Goal: Task Accomplishment & Management: Complete application form

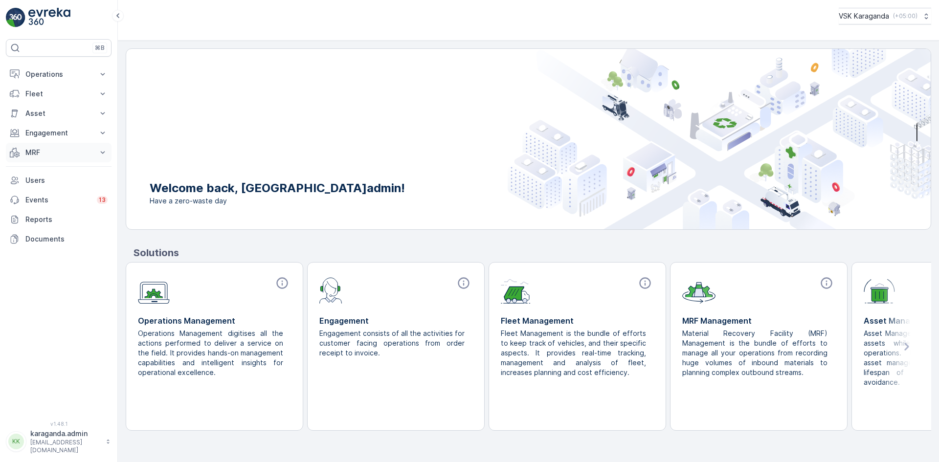
click at [31, 155] on p "MRF" at bounding box center [58, 153] width 67 height 10
click at [42, 171] on p "Входящий & Исходящий" at bounding box center [66, 169] width 82 height 10
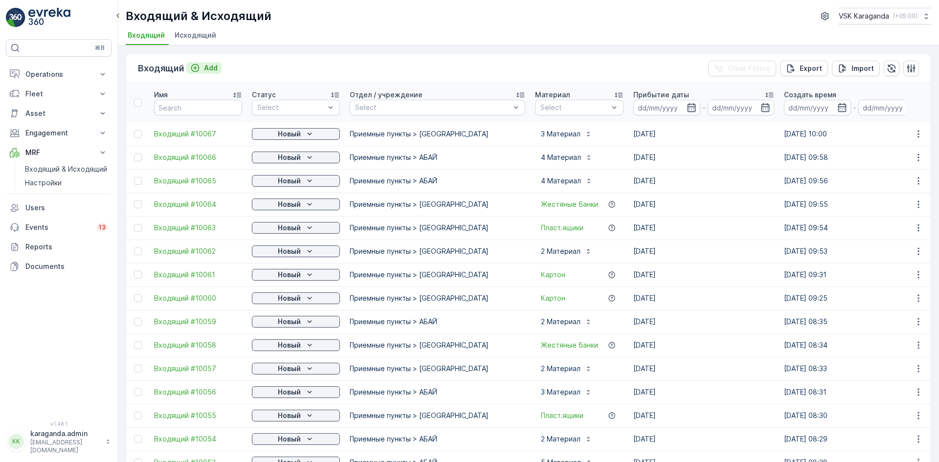
click at [216, 68] on p "Add" at bounding box center [211, 68] width 14 height 10
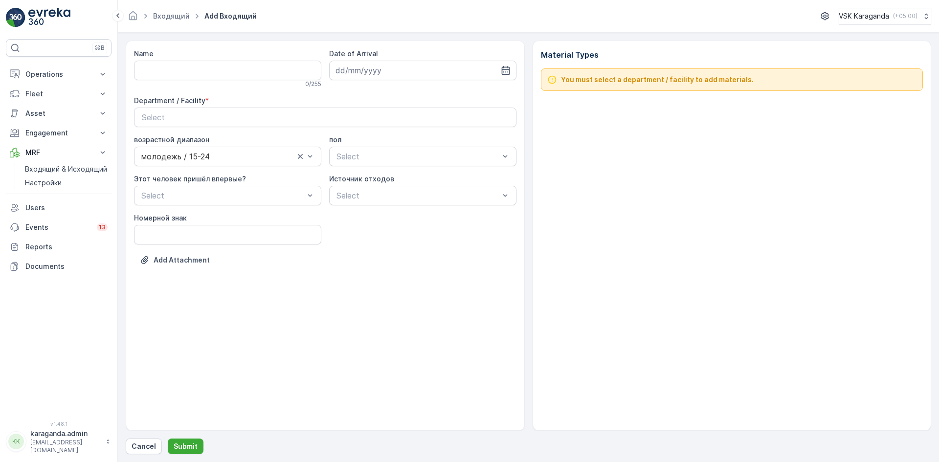
click at [209, 59] on div "Name 0 / 255" at bounding box center [227, 68] width 187 height 39
click at [200, 77] on input "Name" at bounding box center [227, 71] width 187 height 20
type input "от [DATE]"
click at [507, 72] on icon "button" at bounding box center [506, 71] width 10 height 10
click at [401, 189] on div "20" at bounding box center [399, 191] width 16 height 16
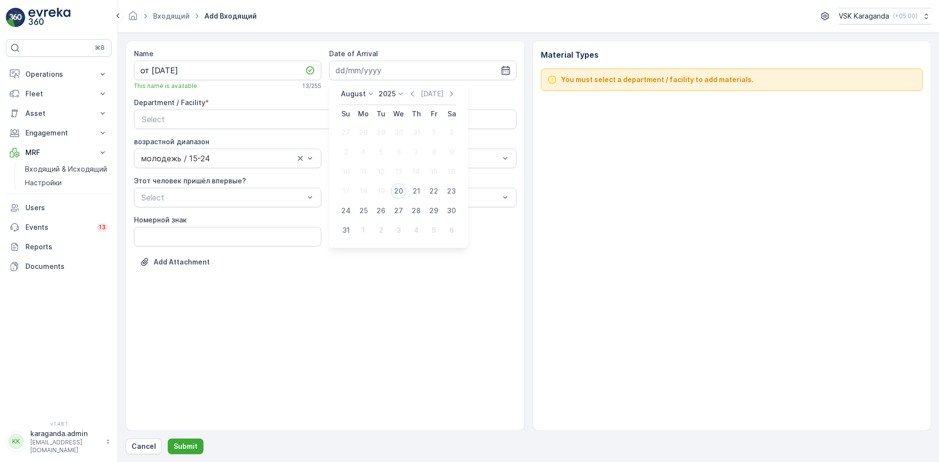
type input "[DATE]"
click at [323, 121] on div "Select" at bounding box center [325, 119] width 367 height 12
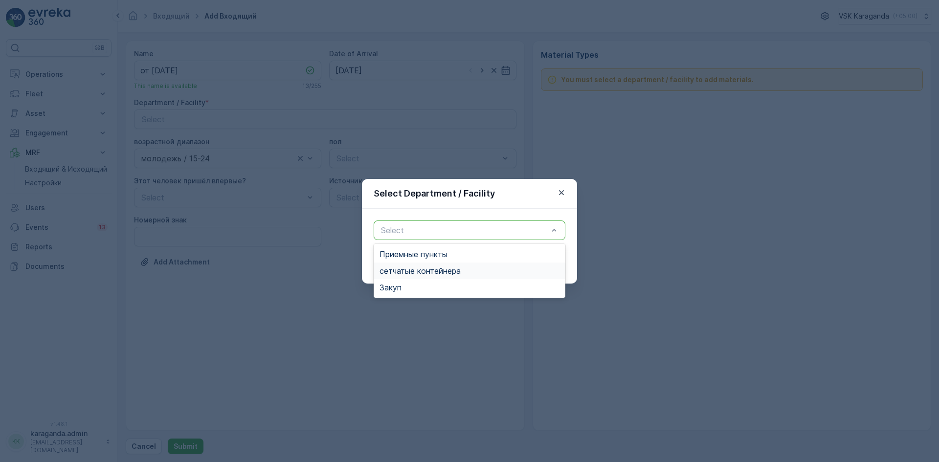
click at [410, 267] on span "сетчатыe контейнера" at bounding box center [420, 271] width 81 height 9
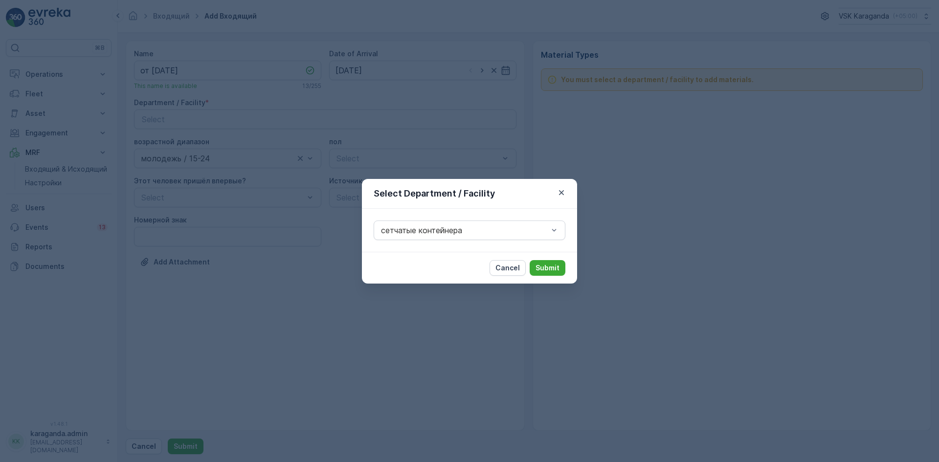
drag, startPoint x: 554, startPoint y: 264, endPoint x: 538, endPoint y: 259, distance: 16.4
click at [552, 263] on p "Submit" at bounding box center [548, 268] width 24 height 10
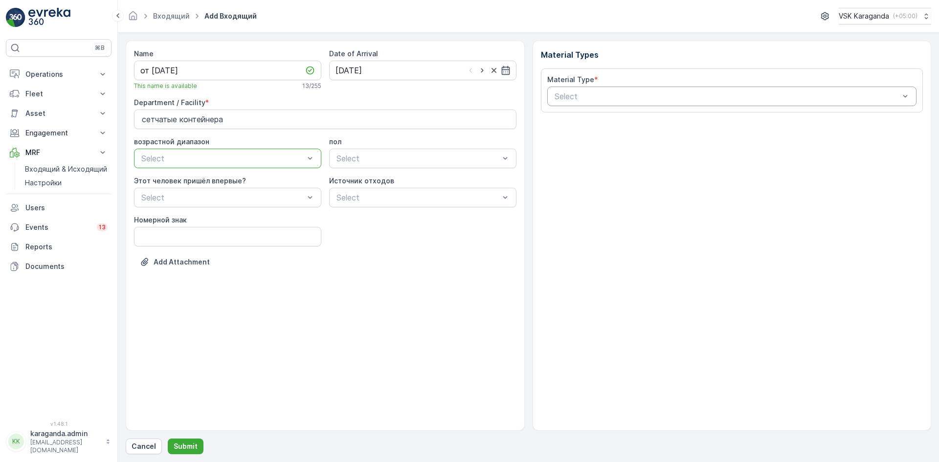
drag, startPoint x: 740, startPoint y: 95, endPoint x: 730, endPoint y: 103, distance: 12.5
click at [738, 95] on div at bounding box center [727, 96] width 347 height 9
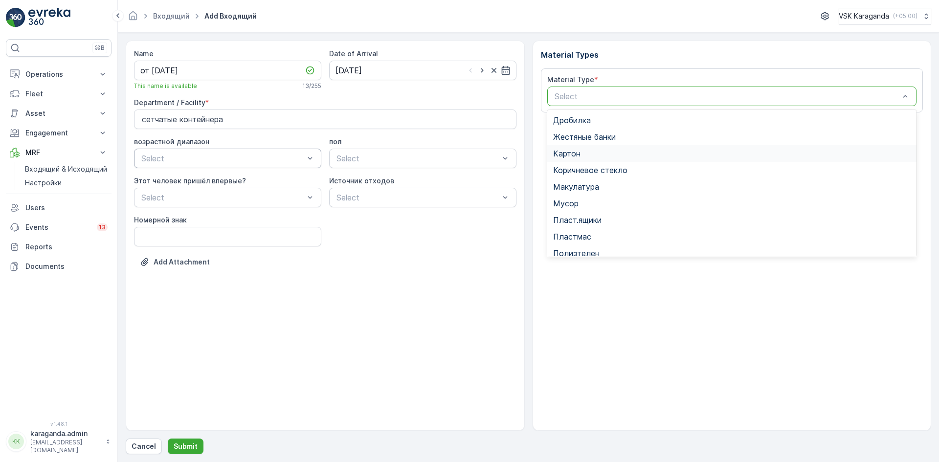
click at [573, 157] on span "Картон" at bounding box center [566, 153] width 27 height 9
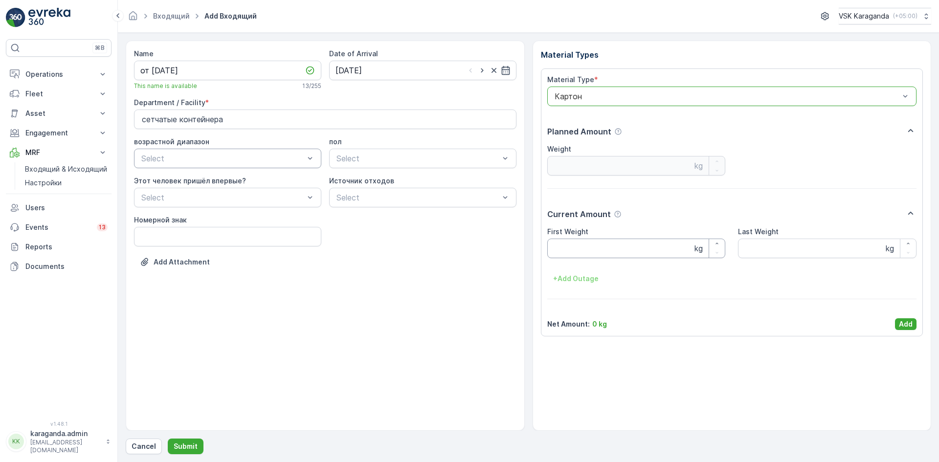
click at [584, 245] on Weight "First Weight" at bounding box center [636, 249] width 179 height 20
type Weight "4128"
click at [918, 325] on div "Material Type * Картон Planned Amount Weight kg Current Amount First Weight 412…" at bounding box center [732, 202] width 383 height 268
click at [900, 324] on p "Add" at bounding box center [906, 324] width 14 height 10
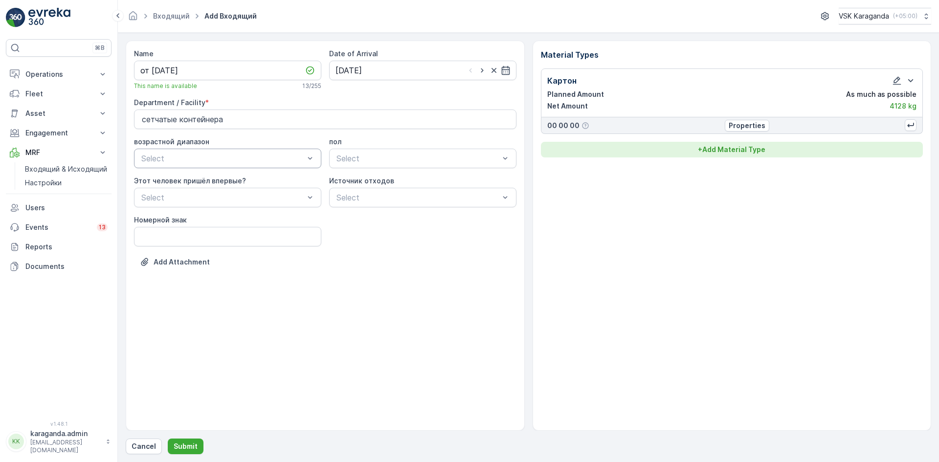
click at [744, 149] on p "+ Add Material Type" at bounding box center [732, 150] width 68 height 10
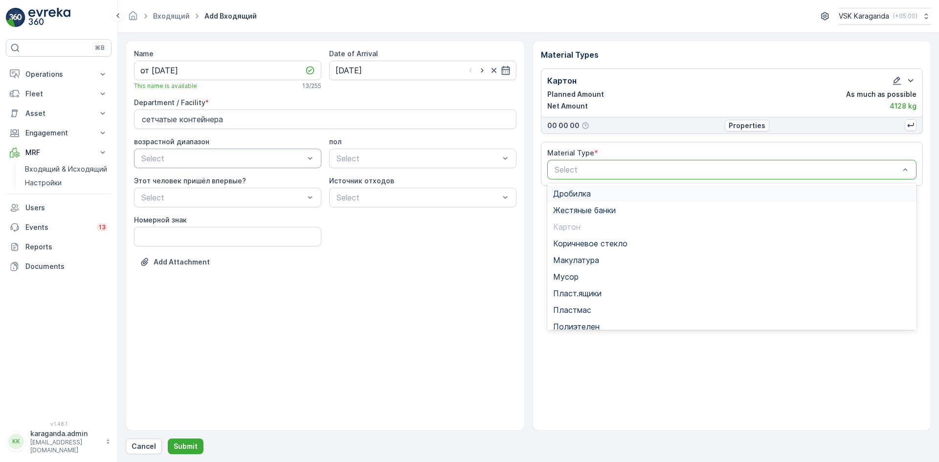
click at [696, 167] on div at bounding box center [727, 169] width 347 height 9
click at [588, 328] on span "Полиэтелен" at bounding box center [576, 326] width 46 height 9
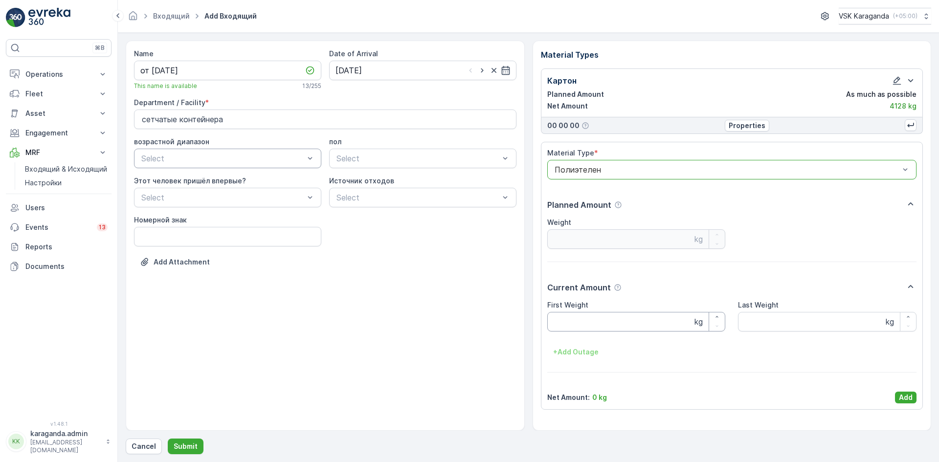
click at [577, 323] on Weight "First Weight" at bounding box center [636, 322] width 179 height 20
type Weight "261"
click at [897, 397] on button "Add" at bounding box center [906, 398] width 22 height 12
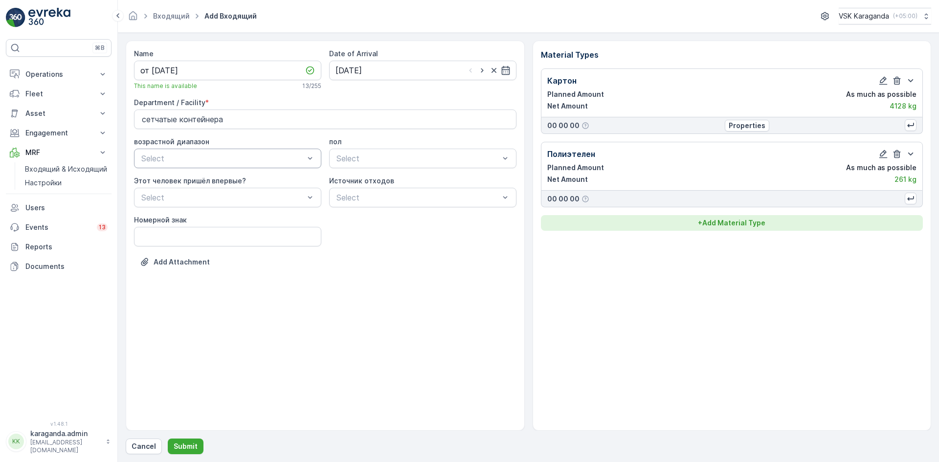
click at [729, 221] on p "+ Add Material Type" at bounding box center [732, 223] width 68 height 10
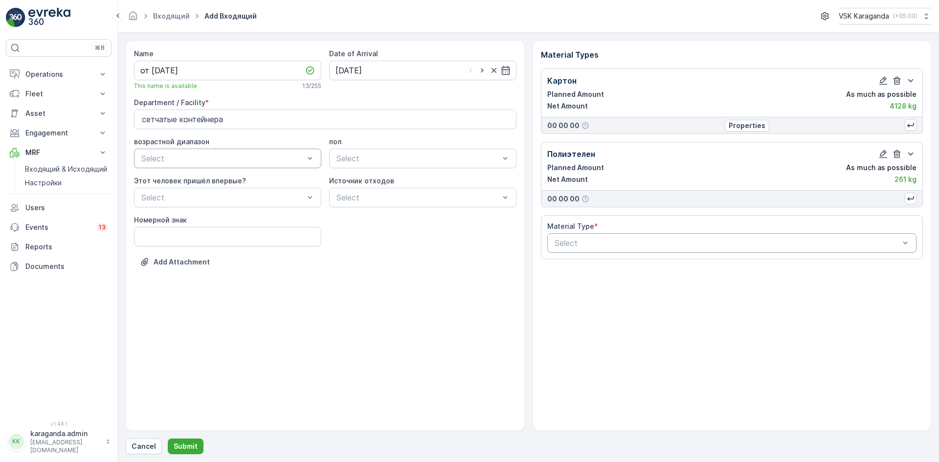
click at [695, 243] on div at bounding box center [727, 243] width 347 height 9
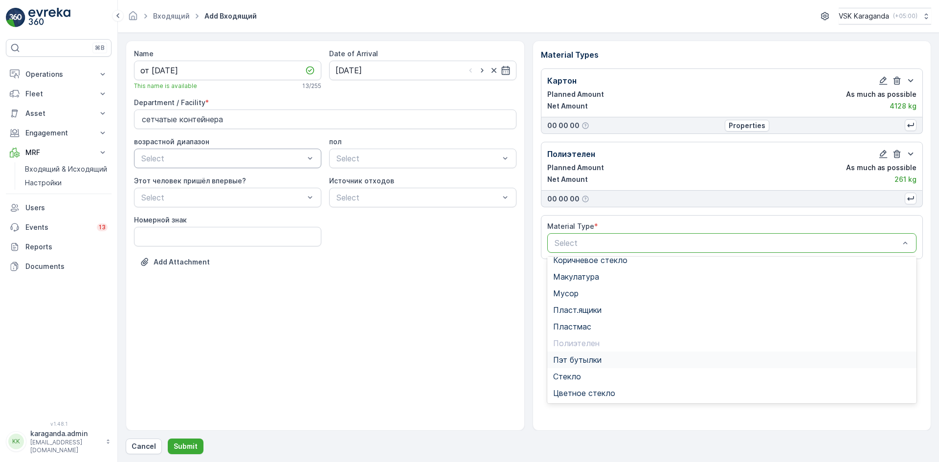
click at [585, 354] on div "Пэт бутылки" at bounding box center [732, 360] width 370 height 17
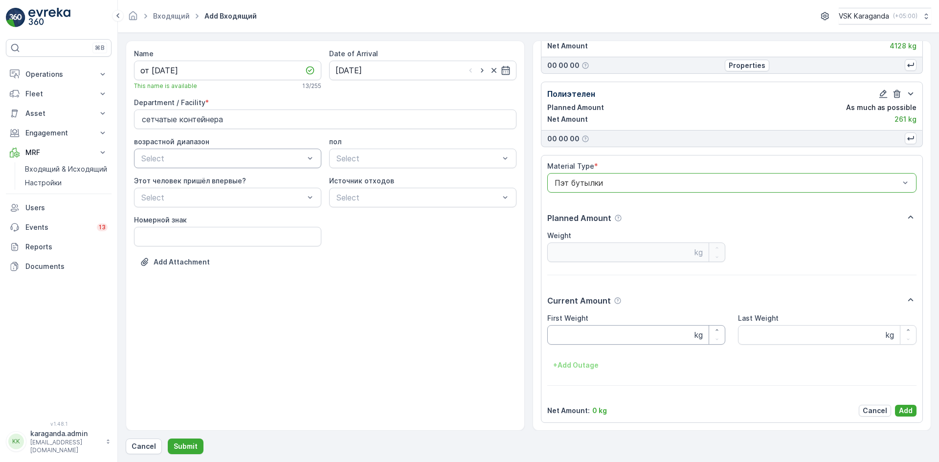
scroll to position [61, 0]
click at [573, 335] on Weight "First Weight" at bounding box center [636, 335] width 179 height 20
type Weight "526"
click at [900, 411] on p "Add" at bounding box center [906, 411] width 14 height 10
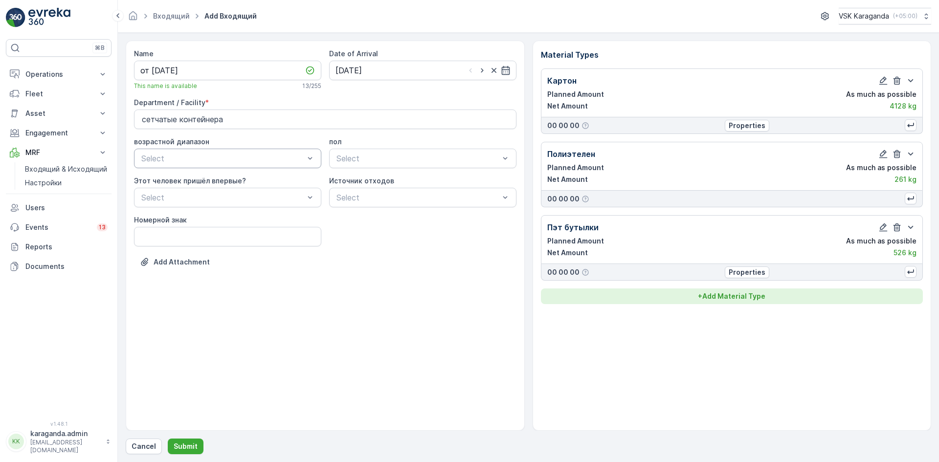
click at [747, 300] on p "+ Add Material Type" at bounding box center [732, 297] width 68 height 10
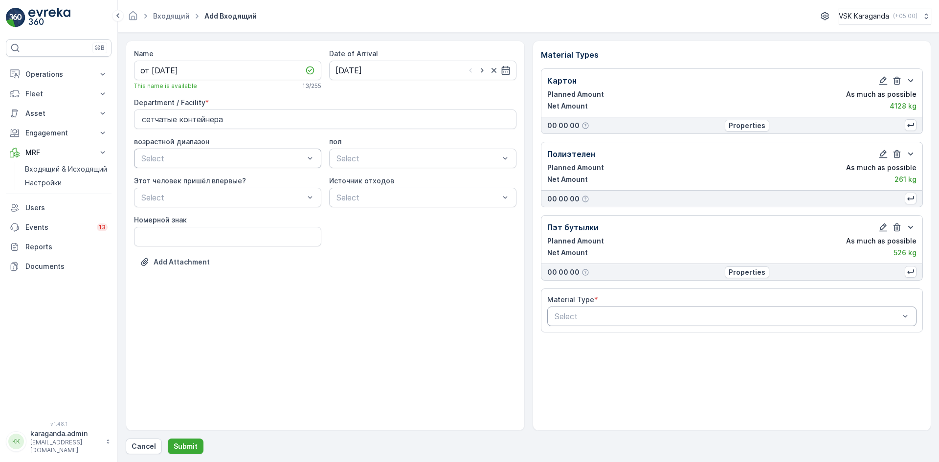
click at [725, 314] on div at bounding box center [727, 316] width 347 height 9
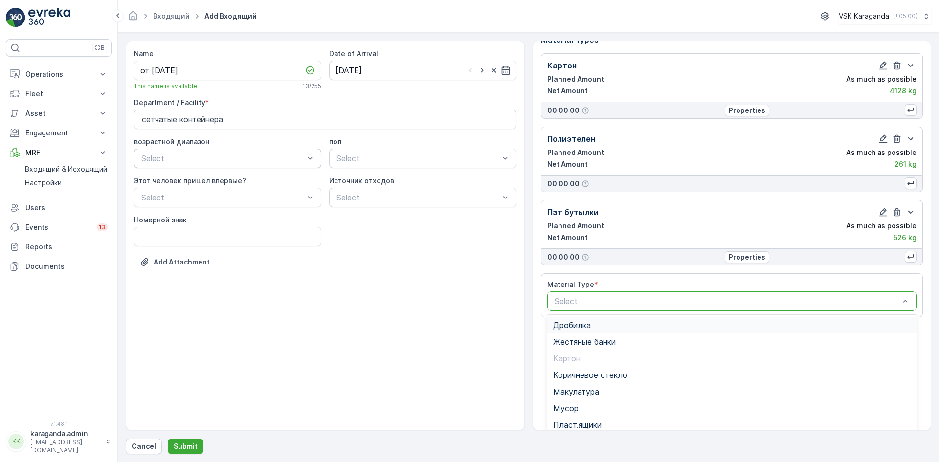
scroll to position [28, 0]
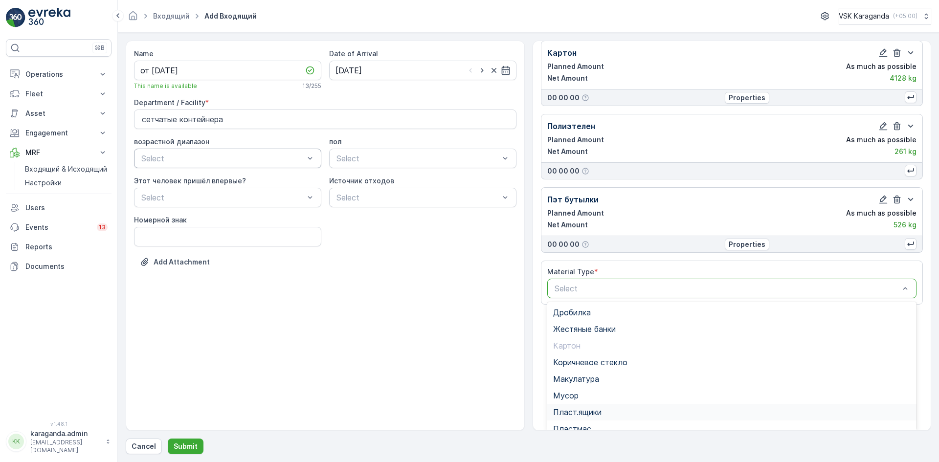
click at [567, 411] on span "Пласт.ящики" at bounding box center [577, 412] width 48 height 9
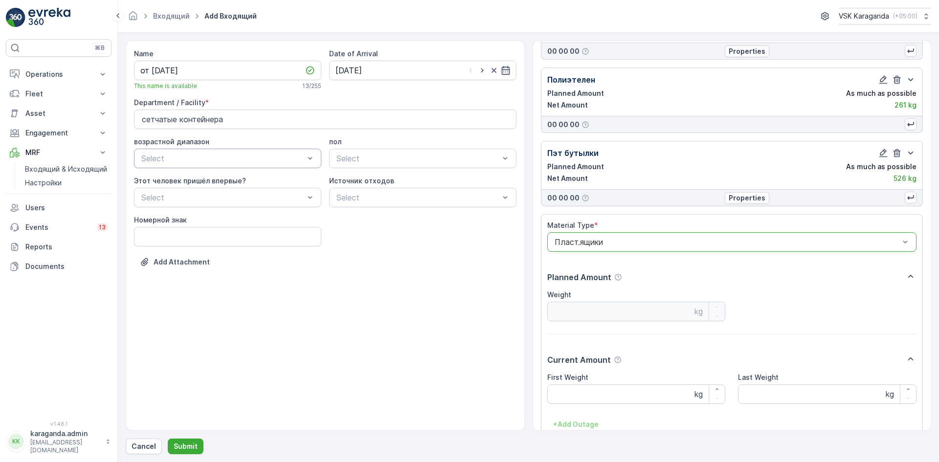
scroll to position [134, 0]
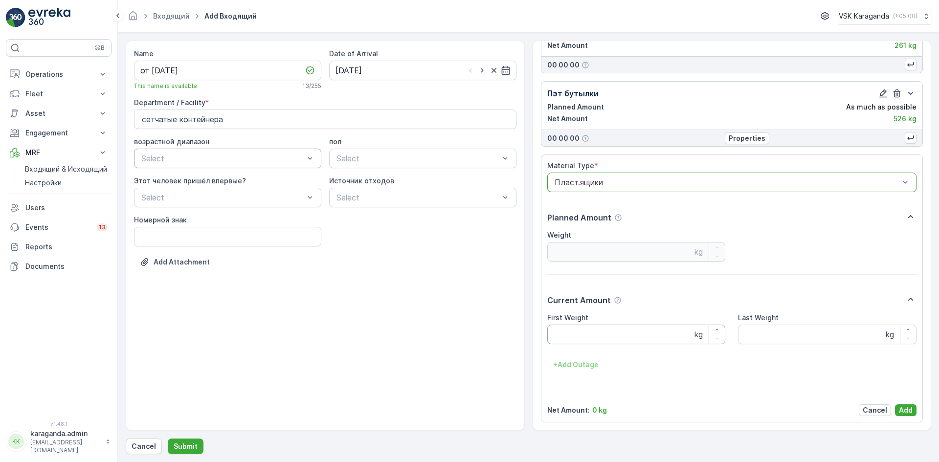
click at [582, 344] on Weight "First Weight" at bounding box center [636, 335] width 179 height 20
type Weight "200"
click at [899, 413] on p "Add" at bounding box center [906, 411] width 14 height 10
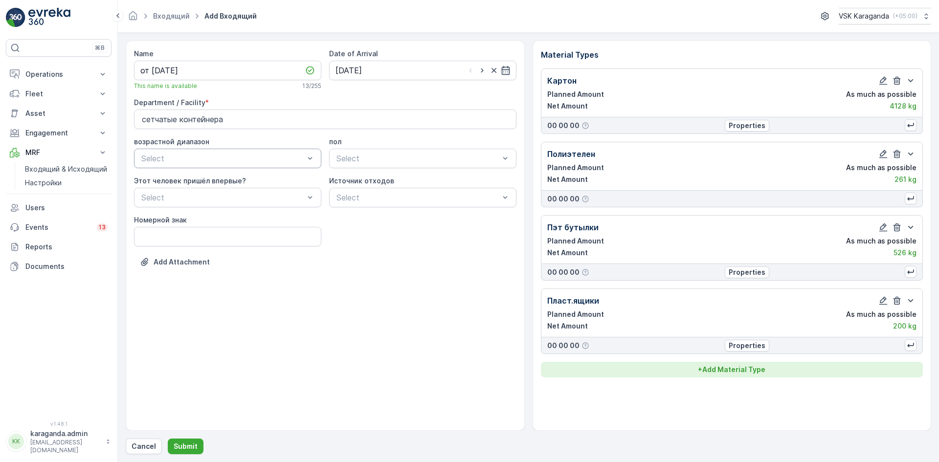
click at [751, 371] on p "+ Add Material Type" at bounding box center [732, 370] width 68 height 10
click at [678, 393] on div at bounding box center [727, 389] width 347 height 9
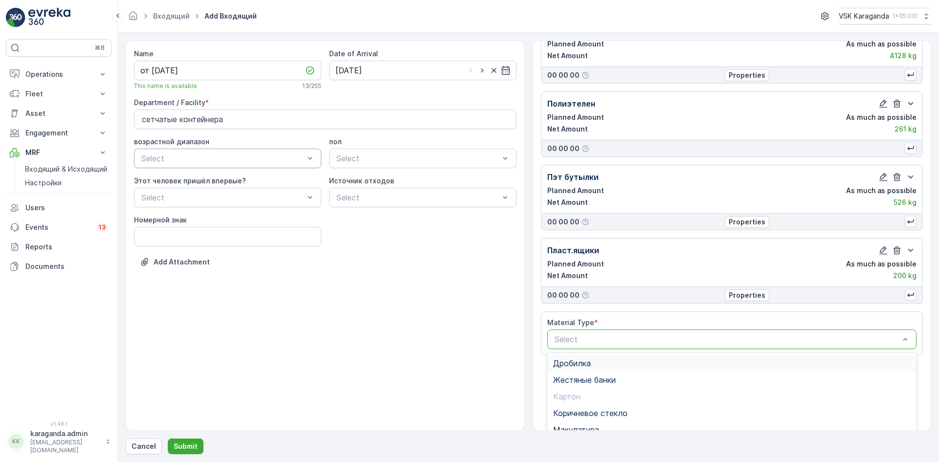
scroll to position [120, 0]
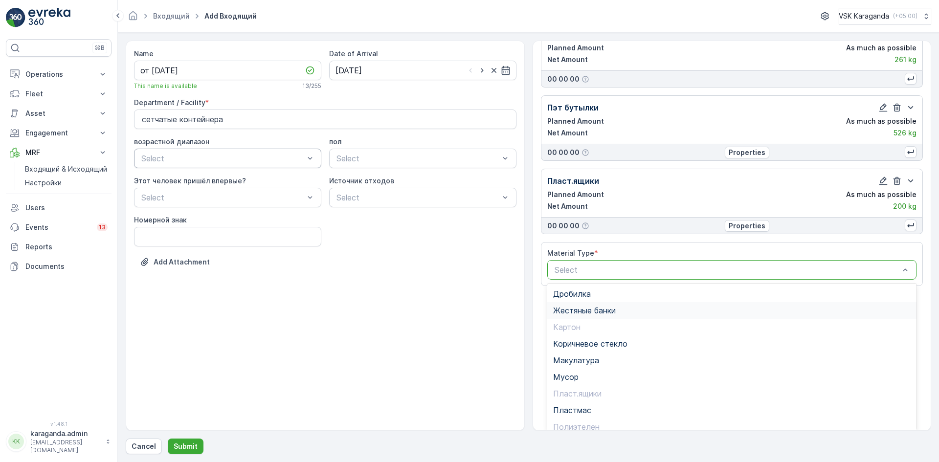
click at [575, 307] on span "Жестяные банки" at bounding box center [584, 310] width 63 height 9
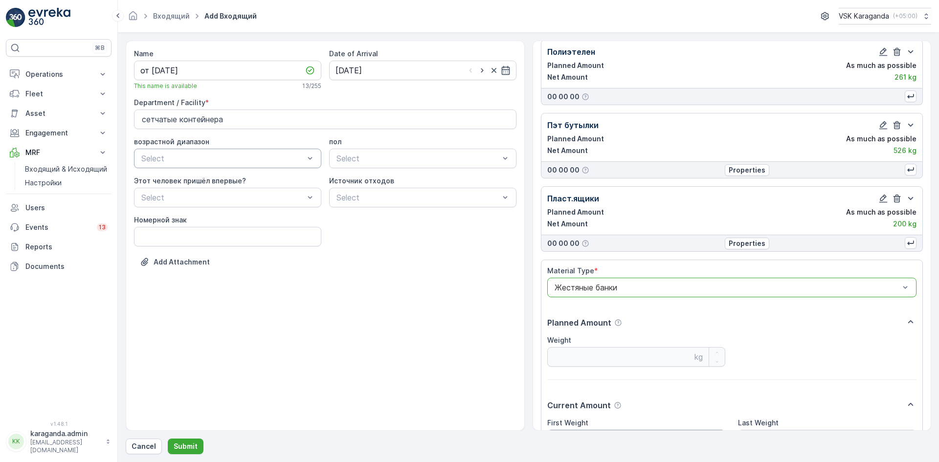
scroll to position [207, 0]
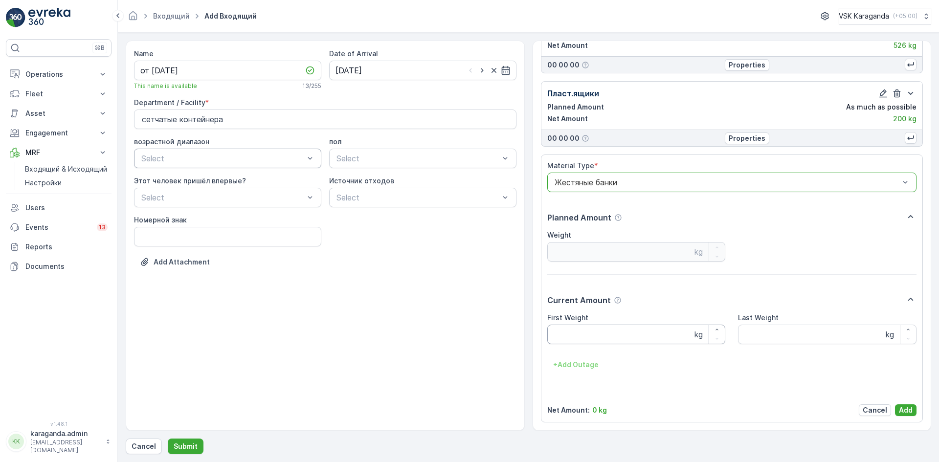
click at [561, 337] on Weight "First Weight" at bounding box center [636, 335] width 179 height 20
type Weight "23.8"
click at [903, 408] on p "Add" at bounding box center [906, 411] width 14 height 10
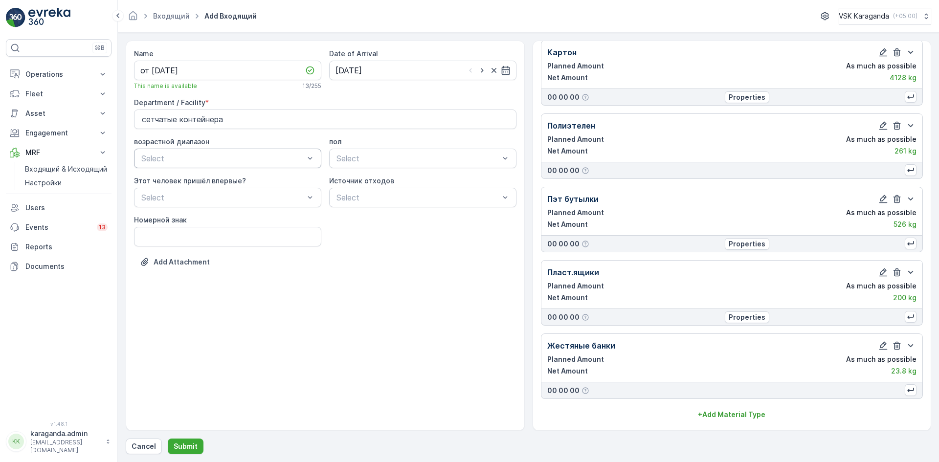
scroll to position [28, 0]
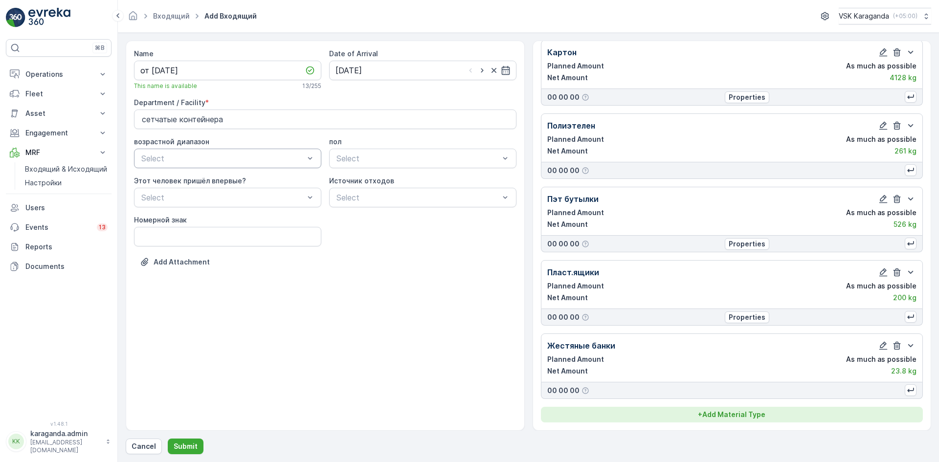
click at [765, 410] on div "+ Add Material Type" at bounding box center [732, 415] width 371 height 10
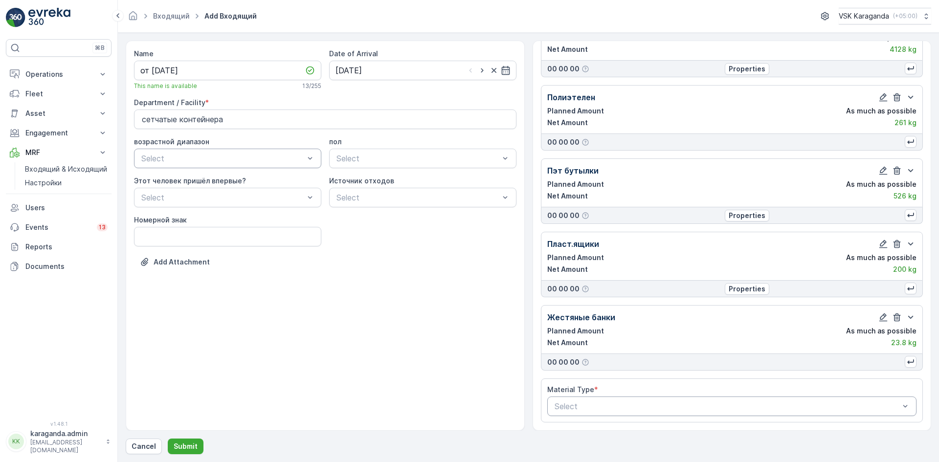
click at [606, 403] on div at bounding box center [727, 406] width 347 height 9
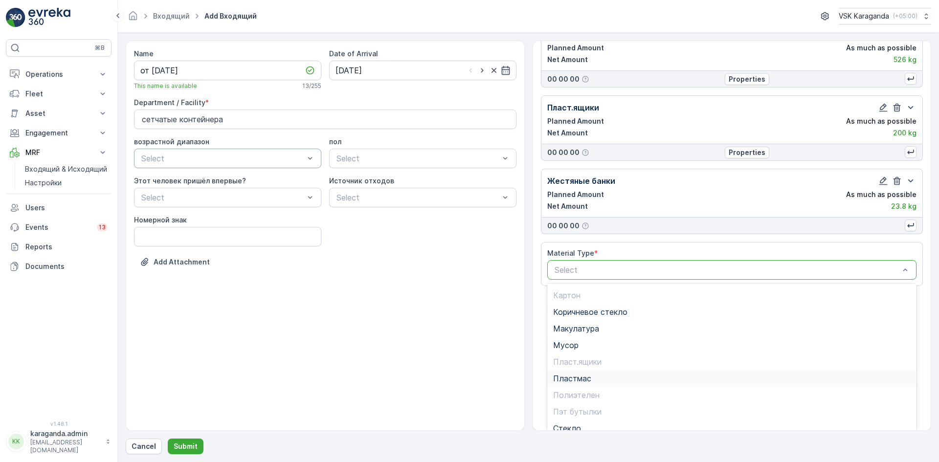
scroll to position [49, 0]
click at [577, 363] on span "Пластмас" at bounding box center [572, 361] width 38 height 9
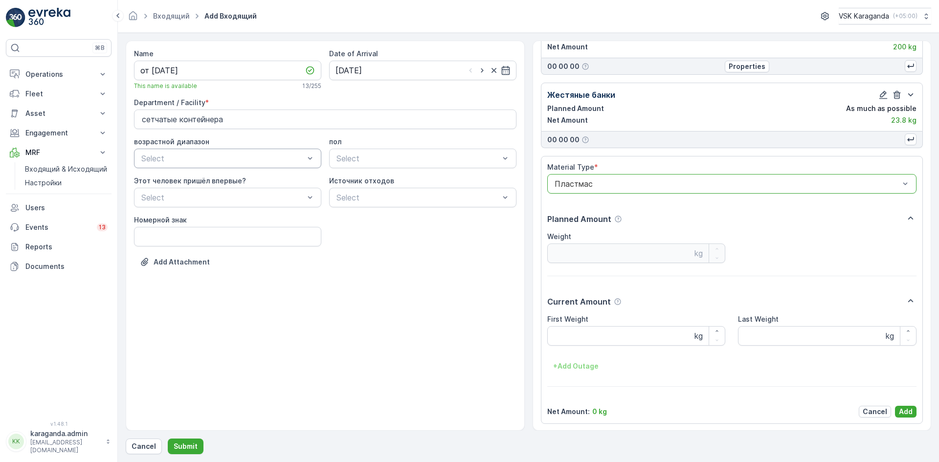
scroll to position [281, 0]
click at [569, 334] on Weight "First Weight" at bounding box center [636, 335] width 179 height 20
type Weight "52.3"
click at [900, 407] on p "Add" at bounding box center [906, 411] width 14 height 10
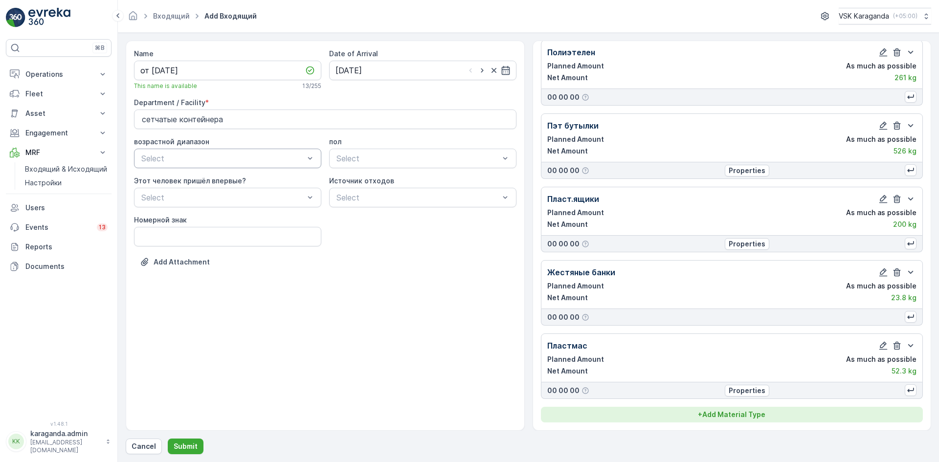
click at [710, 411] on p "+ Add Material Type" at bounding box center [732, 415] width 68 height 10
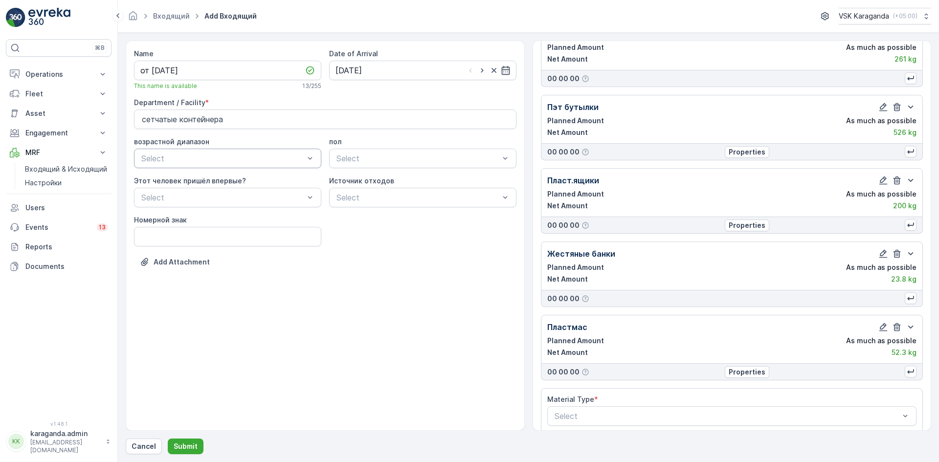
scroll to position [130, 0]
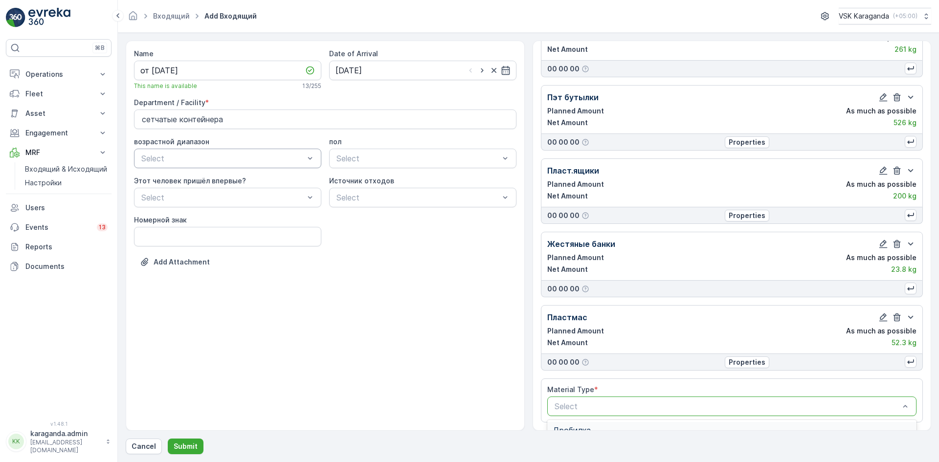
click at [623, 410] on div at bounding box center [727, 406] width 347 height 9
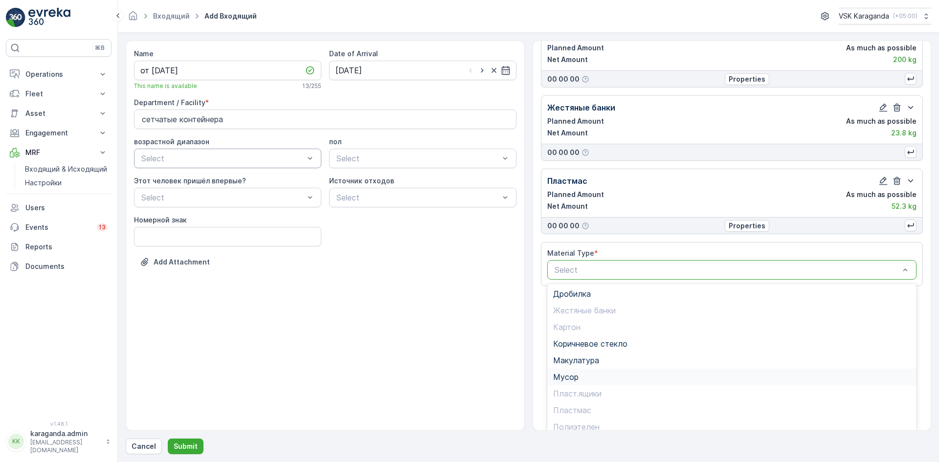
scroll to position [57, 0]
click at [571, 402] on span "Стекло" at bounding box center [567, 403] width 28 height 9
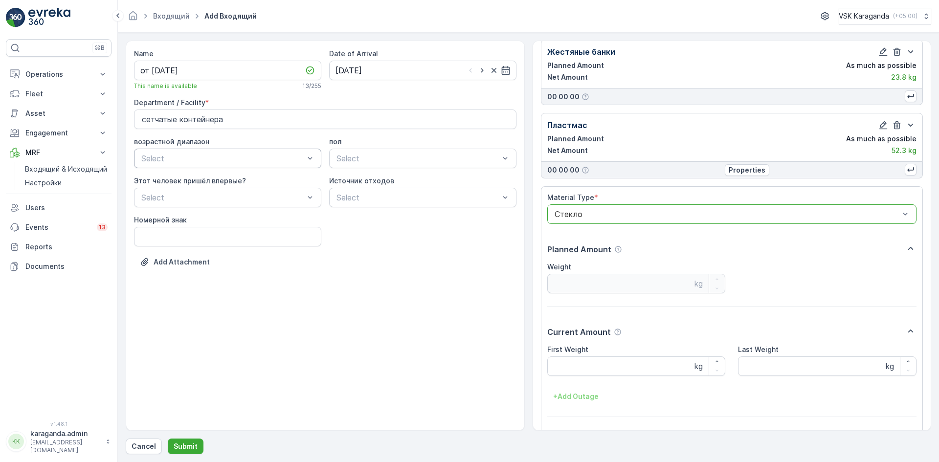
scroll to position [354, 0]
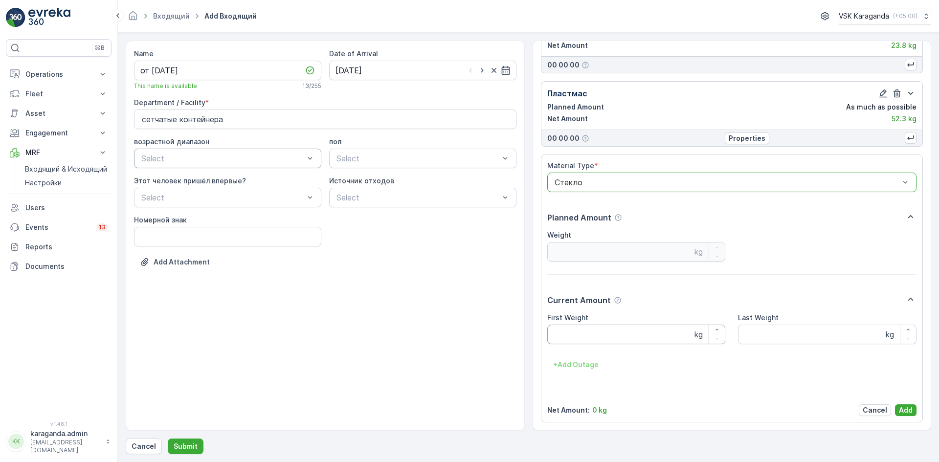
click at [580, 332] on Weight "First Weight" at bounding box center [636, 335] width 179 height 20
type Weight "245"
click at [904, 406] on p "Add" at bounding box center [906, 411] width 14 height 10
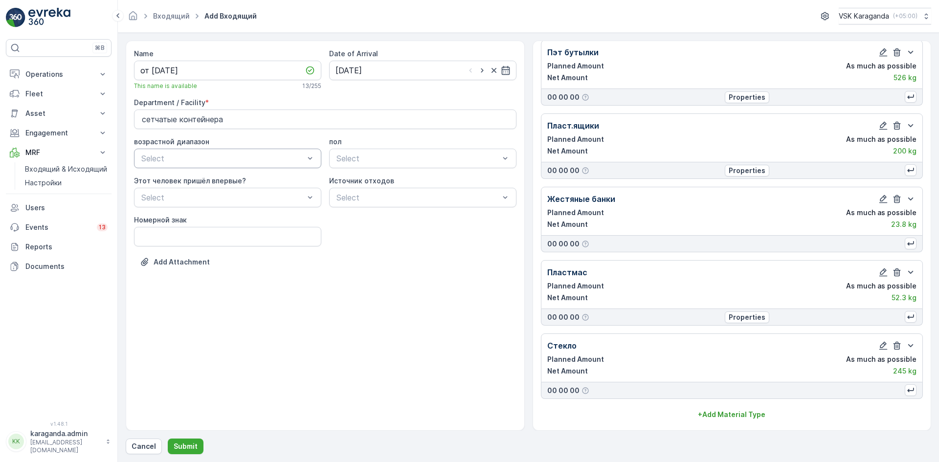
scroll to position [175, 0]
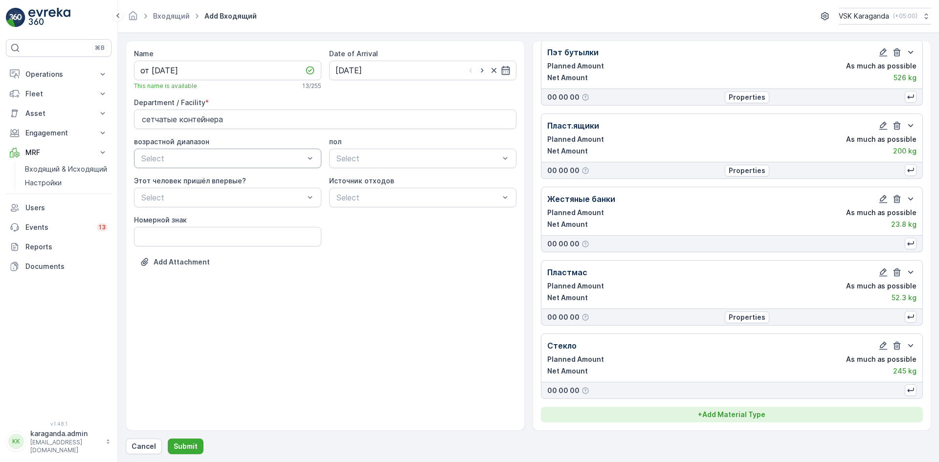
click at [733, 420] on button "+ Add Material Type" at bounding box center [732, 415] width 383 height 16
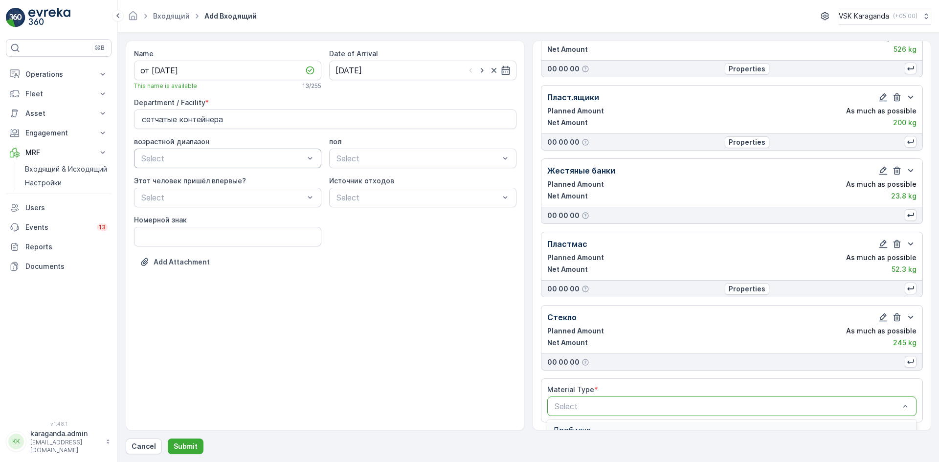
click at [624, 402] on div at bounding box center [727, 406] width 347 height 9
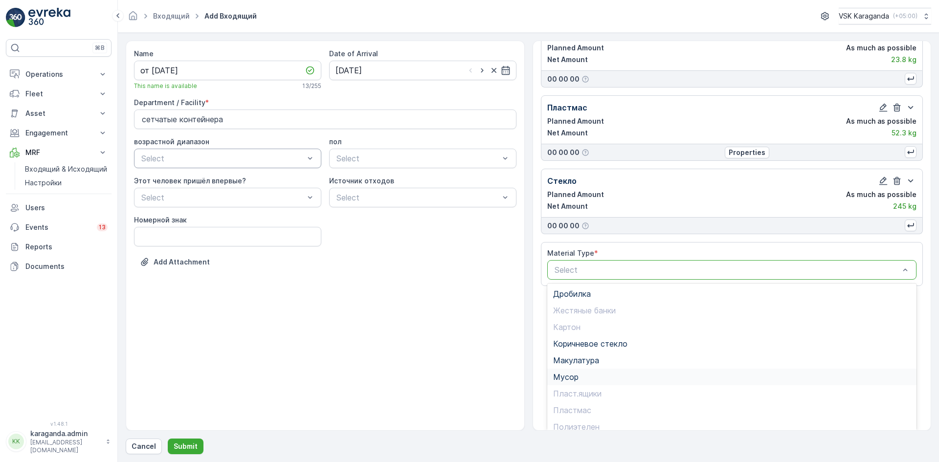
scroll to position [57, 0]
click at [580, 417] on span "Цветное стекло" at bounding box center [584, 420] width 62 height 9
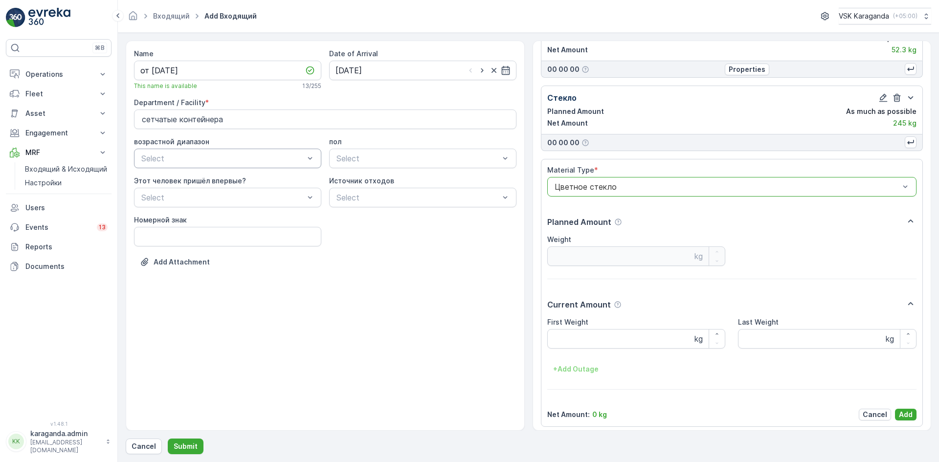
scroll to position [428, 0]
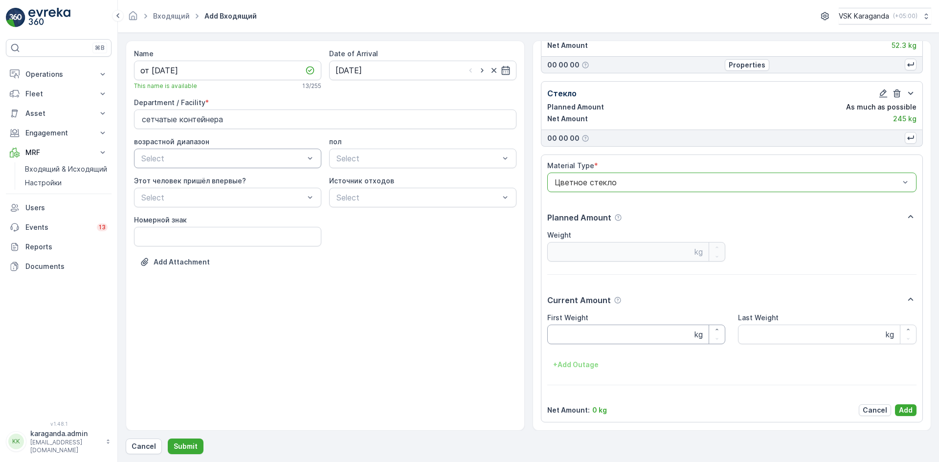
click at [581, 338] on Weight "First Weight" at bounding box center [636, 335] width 179 height 20
type Weight "147"
click at [900, 408] on p "Add" at bounding box center [906, 411] width 14 height 10
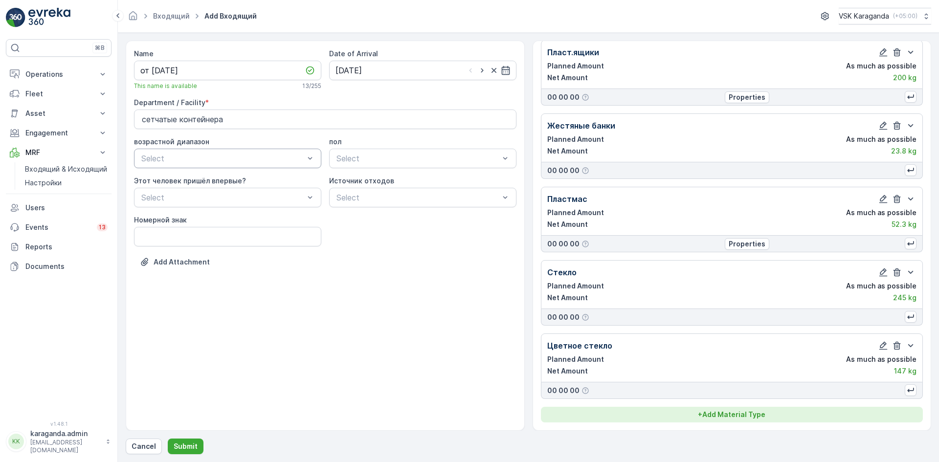
click at [720, 416] on p "+ Add Material Type" at bounding box center [732, 415] width 68 height 10
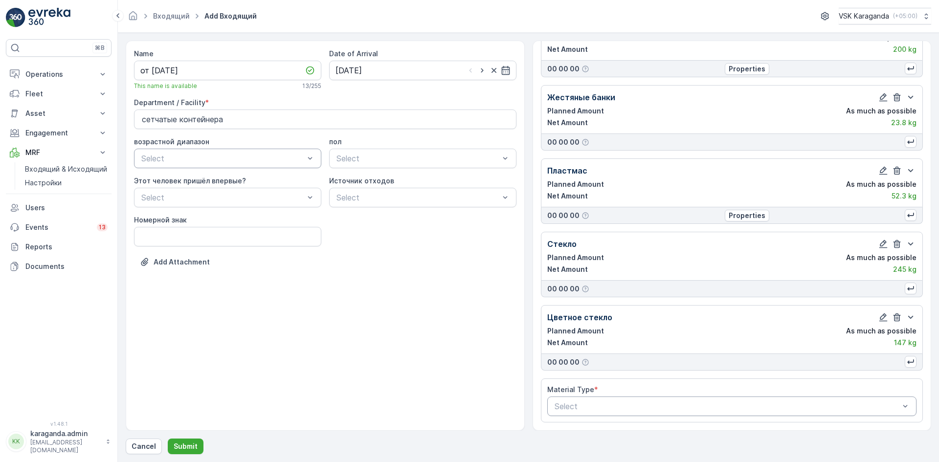
click at [638, 409] on div at bounding box center [727, 406] width 347 height 9
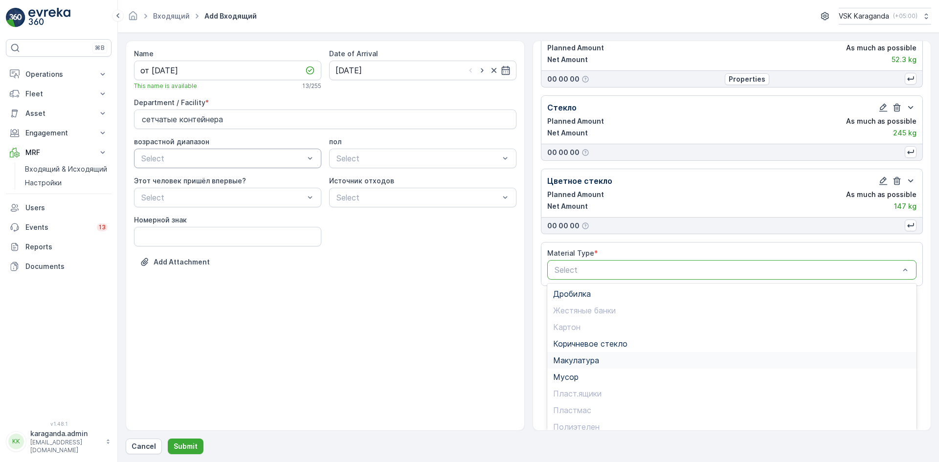
scroll to position [57, 0]
click at [612, 285] on span "Коричневое стекло" at bounding box center [590, 287] width 74 height 9
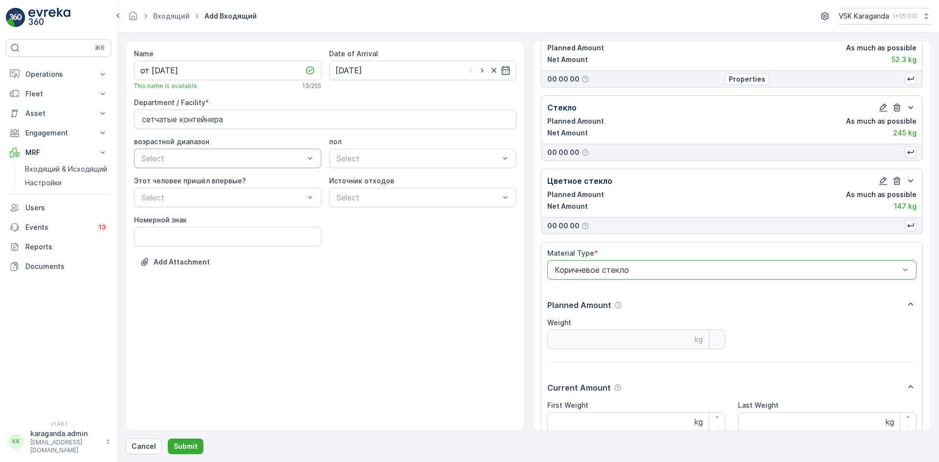
scroll to position [501, 0]
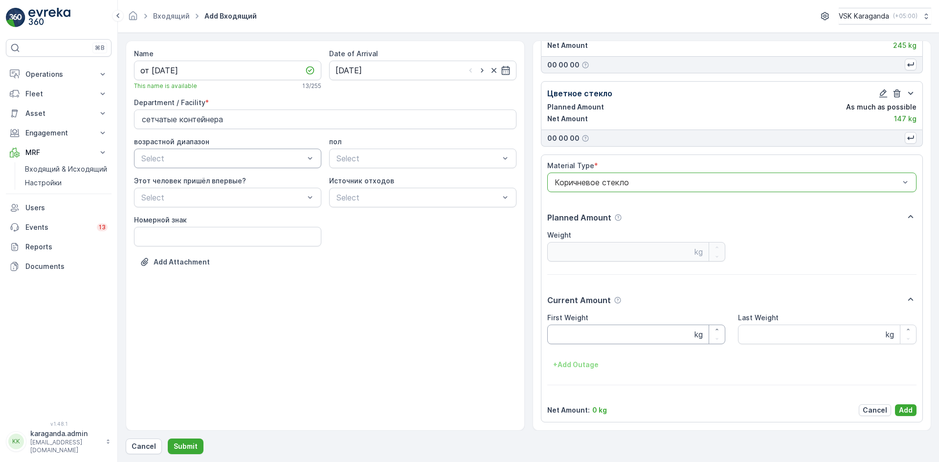
click at [589, 332] on Weight "First Weight" at bounding box center [636, 335] width 179 height 20
type Weight "131"
click at [912, 408] on button "Add" at bounding box center [906, 411] width 22 height 12
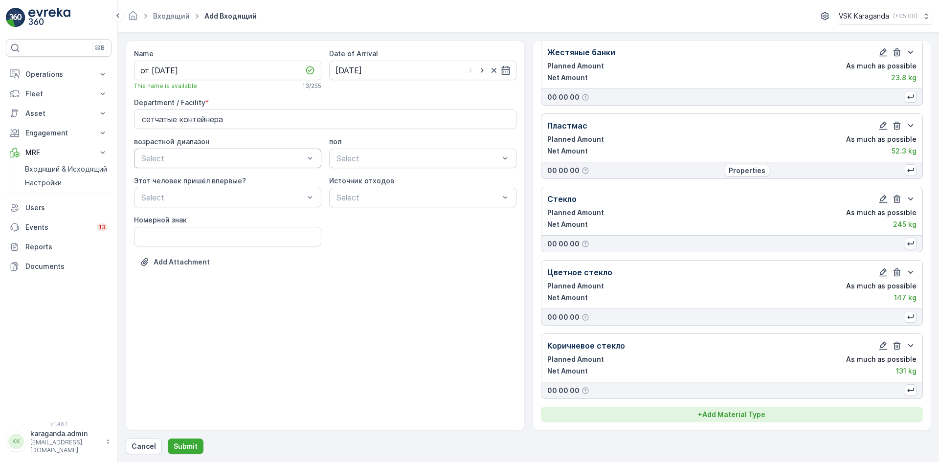
click at [728, 412] on p "+ Add Material Type" at bounding box center [732, 415] width 68 height 10
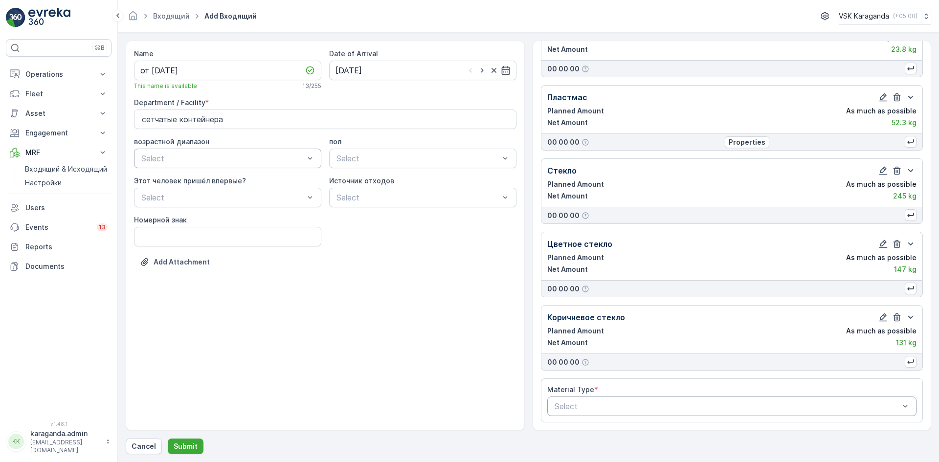
click at [635, 408] on div at bounding box center [727, 406] width 347 height 9
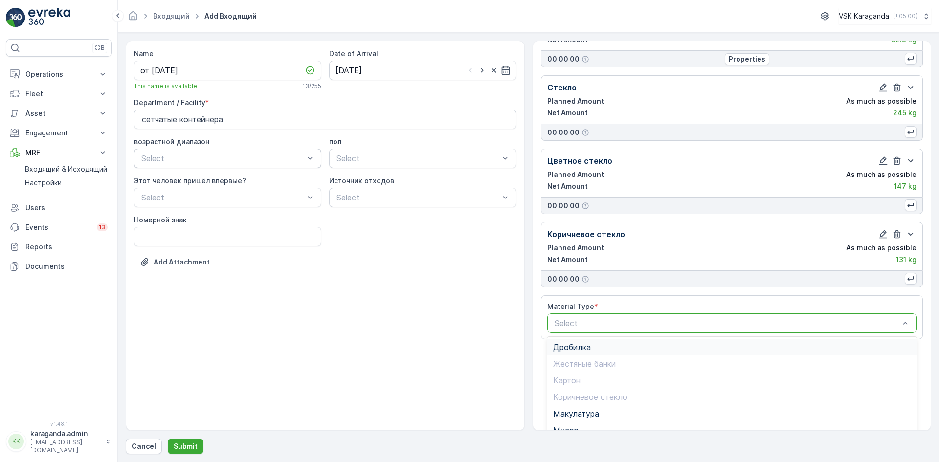
scroll to position [487, 0]
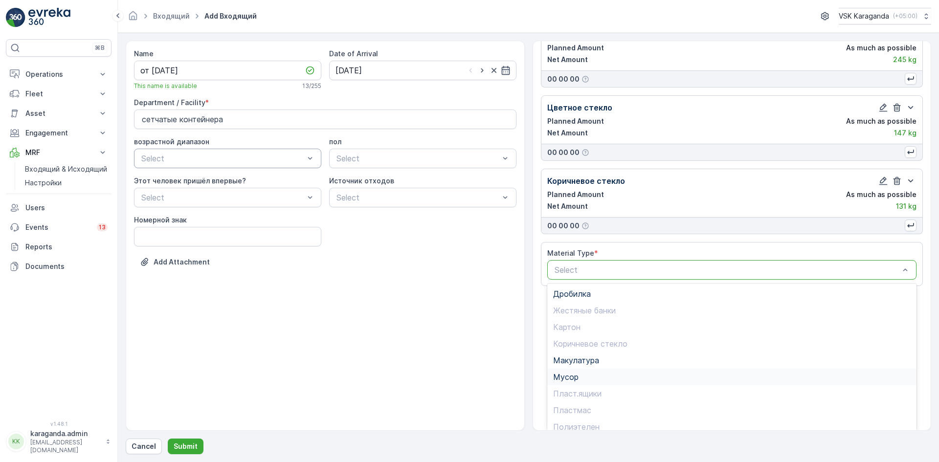
click at [573, 373] on span "Мусор" at bounding box center [565, 377] width 25 height 9
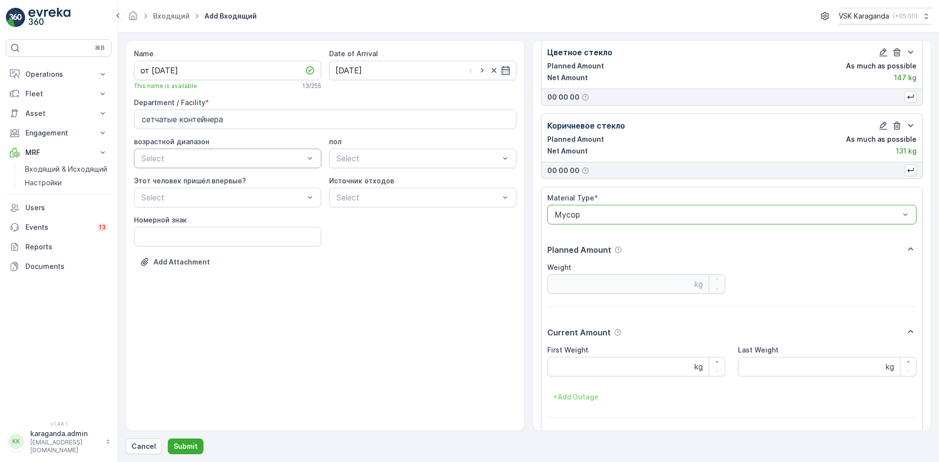
scroll to position [574, 0]
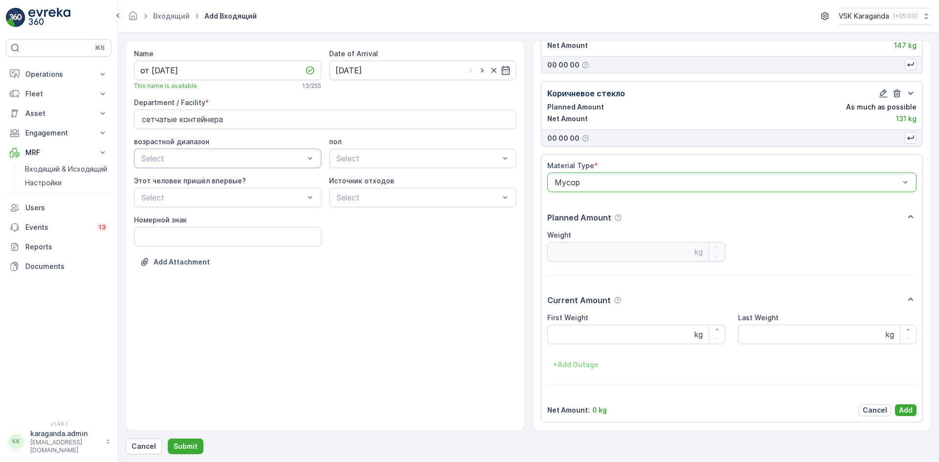
click at [588, 339] on Weight "First Weight" at bounding box center [636, 335] width 179 height 20
type Weight "1642"
click at [905, 406] on p "Add" at bounding box center [906, 411] width 14 height 10
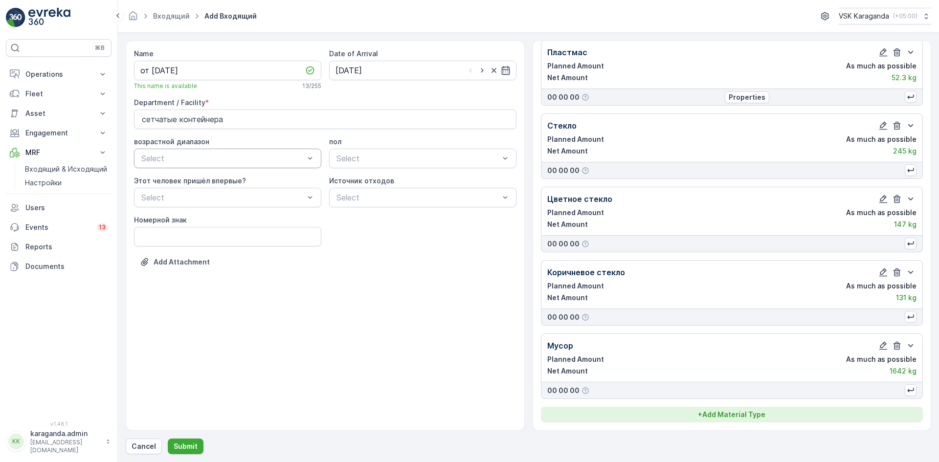
click at [721, 420] on button "+ Add Material Type" at bounding box center [732, 415] width 383 height 16
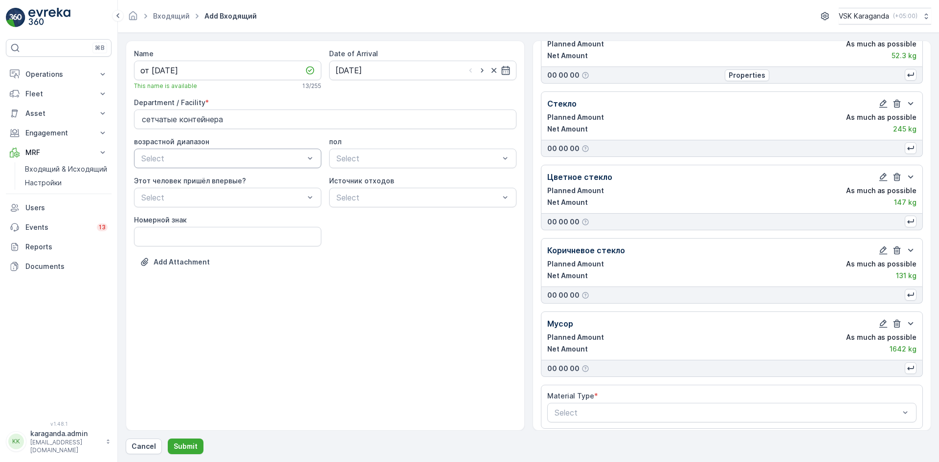
scroll to position [424, 0]
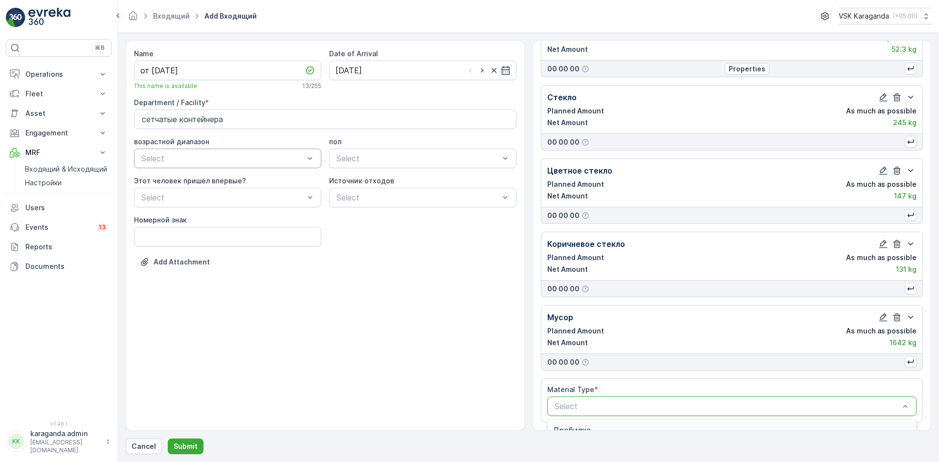
click at [656, 404] on div at bounding box center [727, 406] width 347 height 9
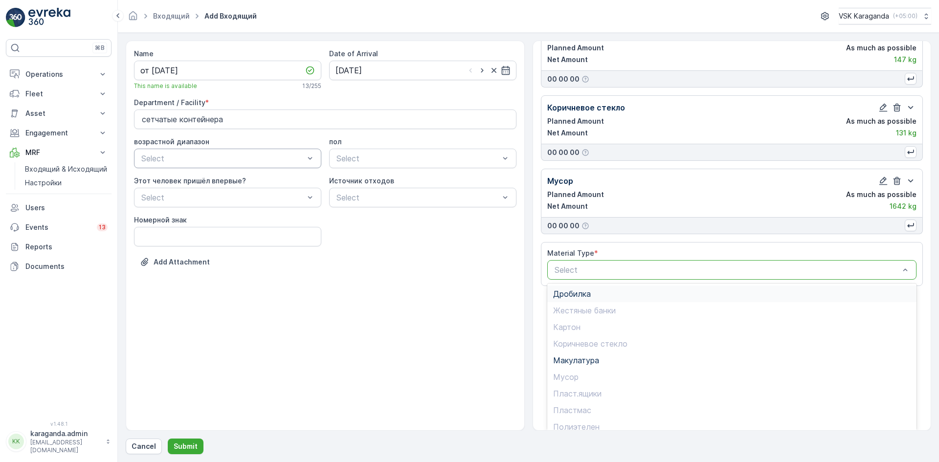
click at [567, 296] on span "Дробилка" at bounding box center [572, 294] width 38 height 9
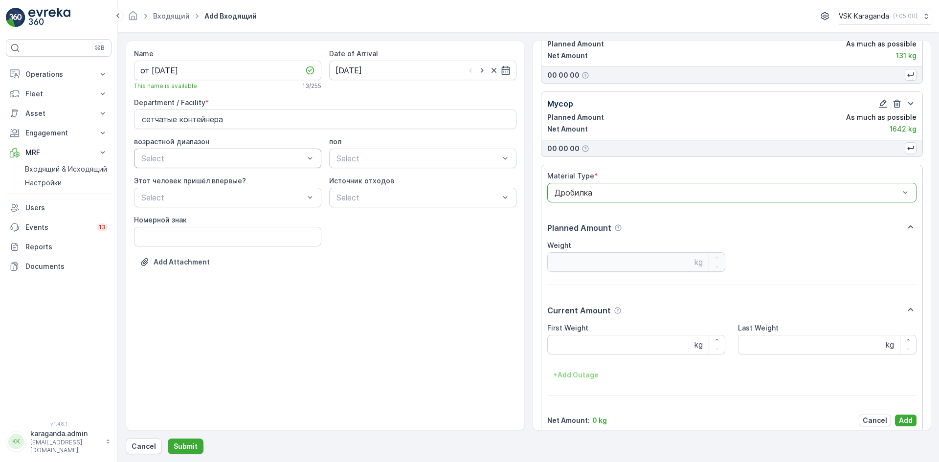
scroll to position [648, 0]
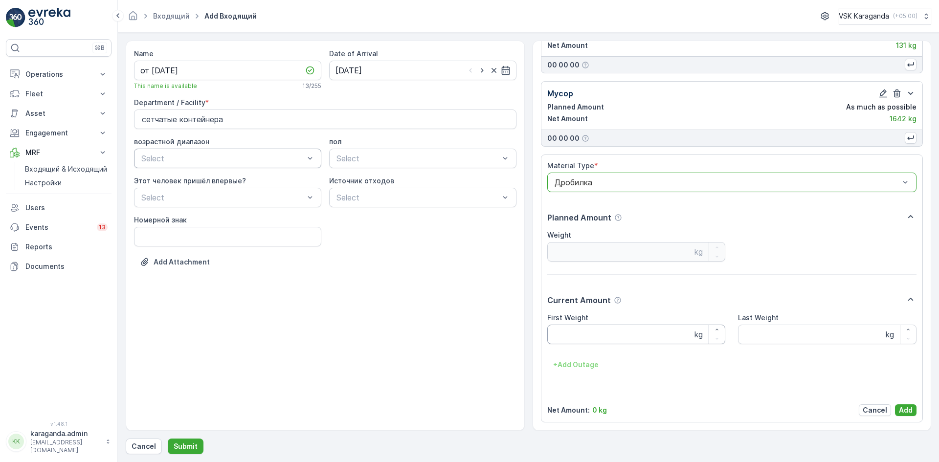
click at [582, 340] on Weight "First Weight" at bounding box center [636, 335] width 179 height 20
type Weight "321"
click at [907, 406] on p "Add" at bounding box center [906, 411] width 14 height 10
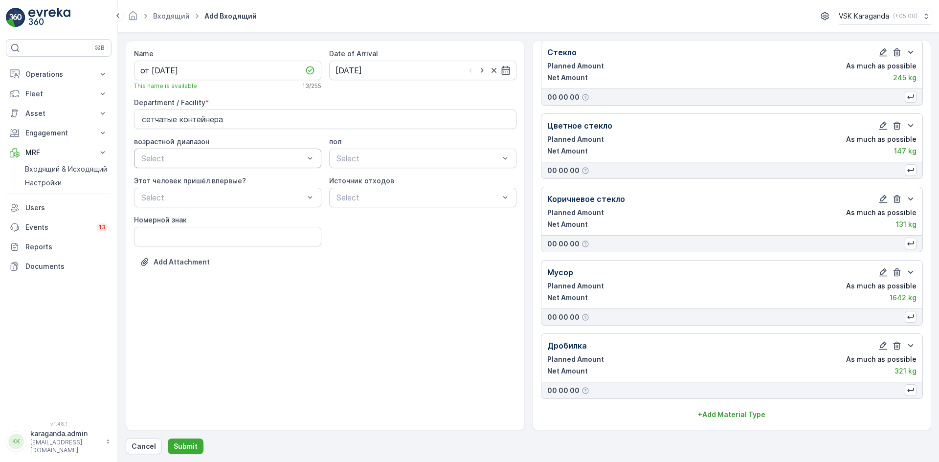
scroll to position [469, 0]
click at [176, 448] on p "Submit" at bounding box center [186, 447] width 24 height 10
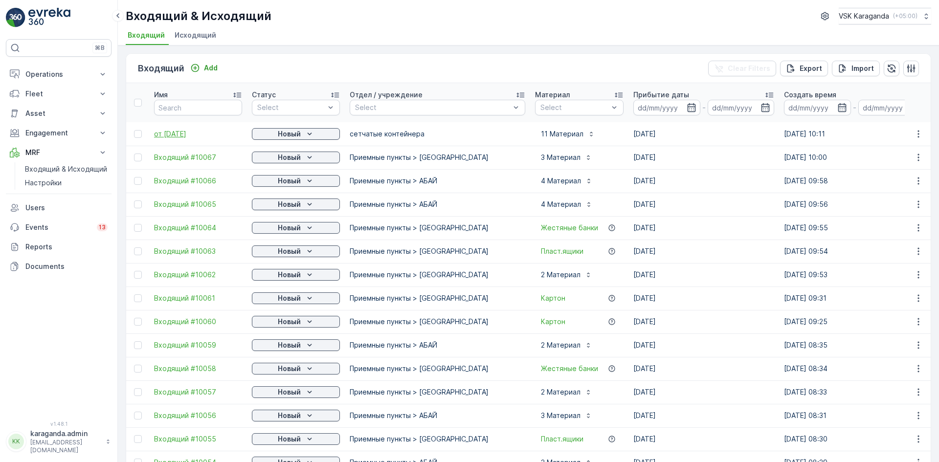
click at [180, 130] on span "от [DATE]" at bounding box center [198, 134] width 88 height 10
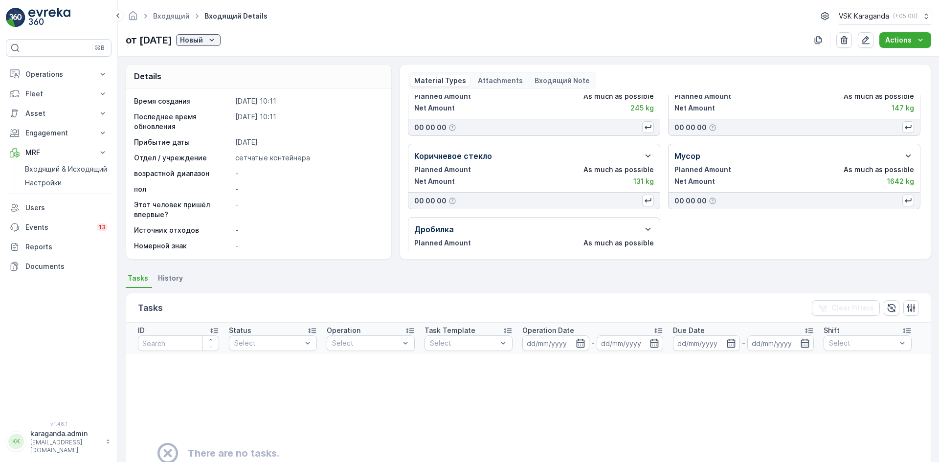
scroll to position [276, 0]
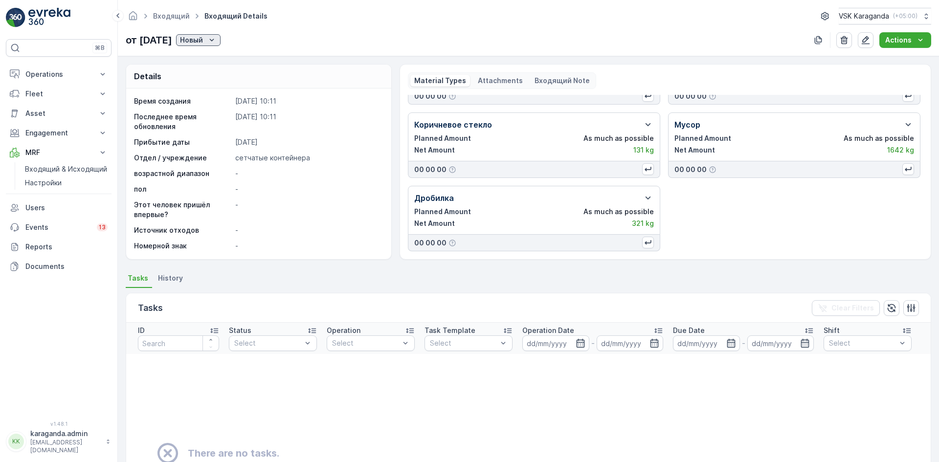
click at [211, 45] on button "Новый" at bounding box center [198, 40] width 45 height 12
drag, startPoint x: 213, startPoint y: 72, endPoint x: 215, endPoint y: 80, distance: 8.4
click at [213, 72] on span "подтвердить" at bounding box center [225, 69] width 45 height 10
click at [566, 399] on td "There are no tasks." at bounding box center [694, 453] width 1137 height 199
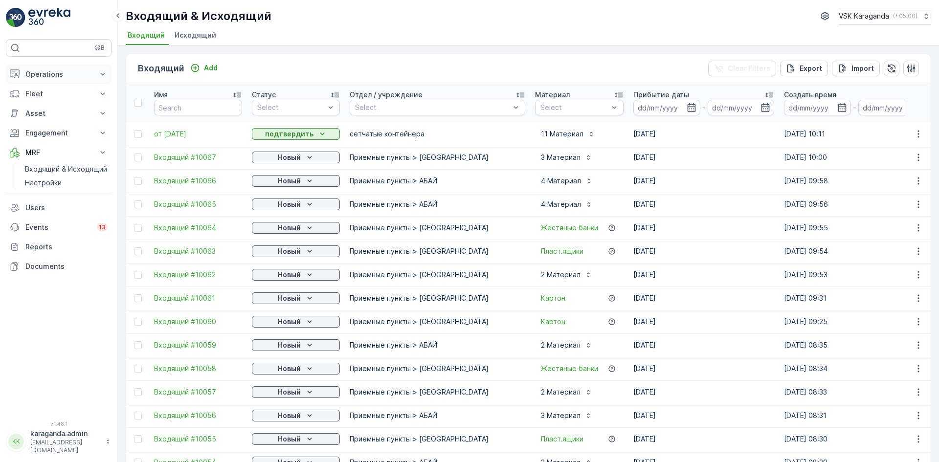
click at [43, 79] on button "Operations" at bounding box center [59, 75] width 106 height 20
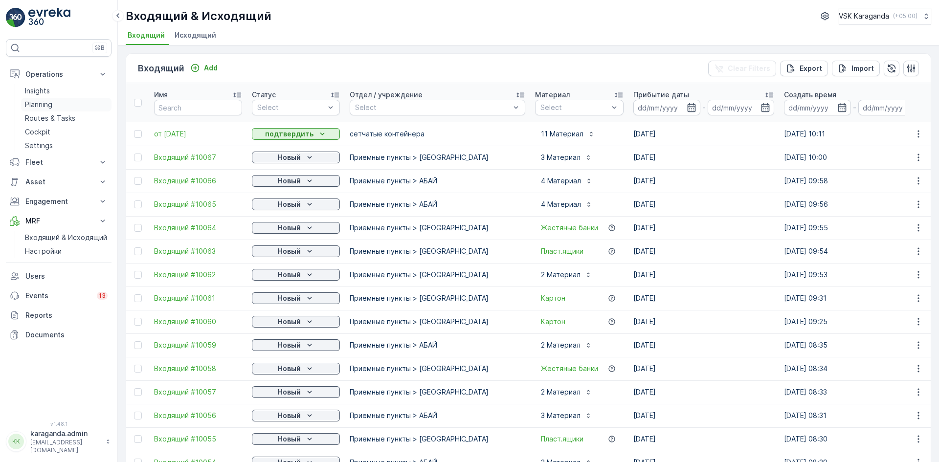
click at [46, 109] on p "Planning" at bounding box center [38, 105] width 27 height 10
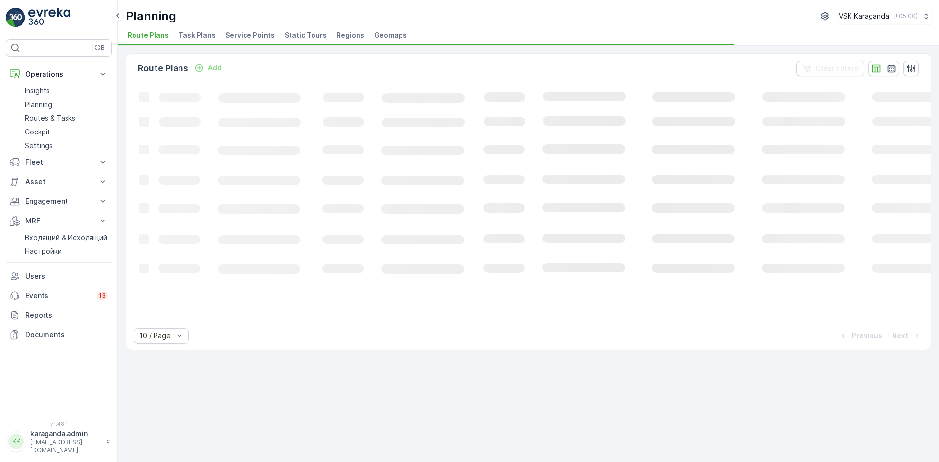
click at [245, 37] on span "Service Points" at bounding box center [250, 35] width 49 height 10
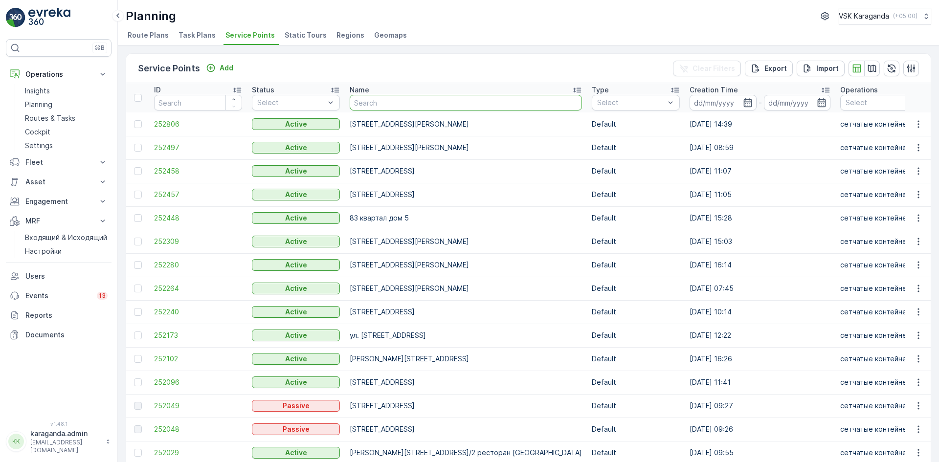
click at [365, 104] on input "text" at bounding box center [466, 103] width 232 height 16
type input "[PERSON_NAME] 22"
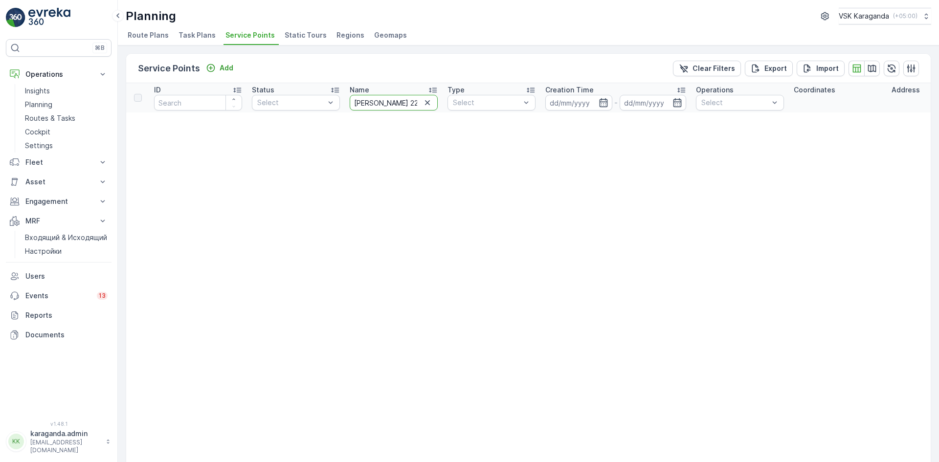
click at [407, 104] on input "[PERSON_NAME] 22" at bounding box center [394, 103] width 88 height 16
type input "[PERSON_NAME]"
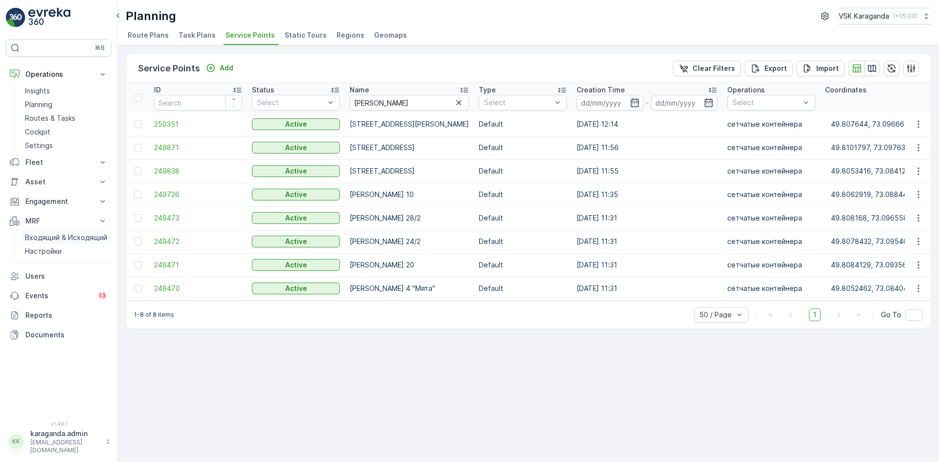
click at [56, 240] on p "Входящий & Исходящий" at bounding box center [66, 238] width 82 height 10
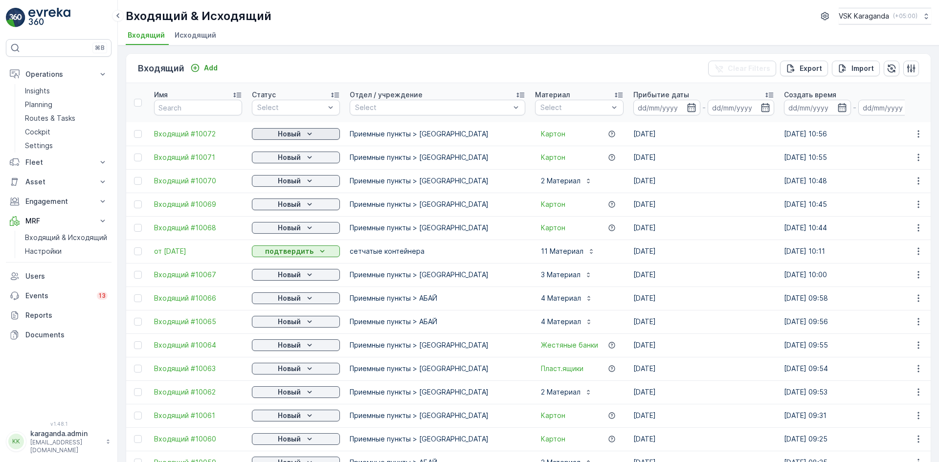
click at [309, 132] on icon "Новый" at bounding box center [310, 134] width 10 height 10
click at [290, 158] on span "подтвердить" at bounding box center [280, 163] width 45 height 10
click at [297, 158] on p "Новый" at bounding box center [289, 158] width 23 height 10
click at [290, 184] on span "подтвердить" at bounding box center [280, 186] width 45 height 10
click at [298, 181] on p "Новый" at bounding box center [289, 181] width 23 height 10
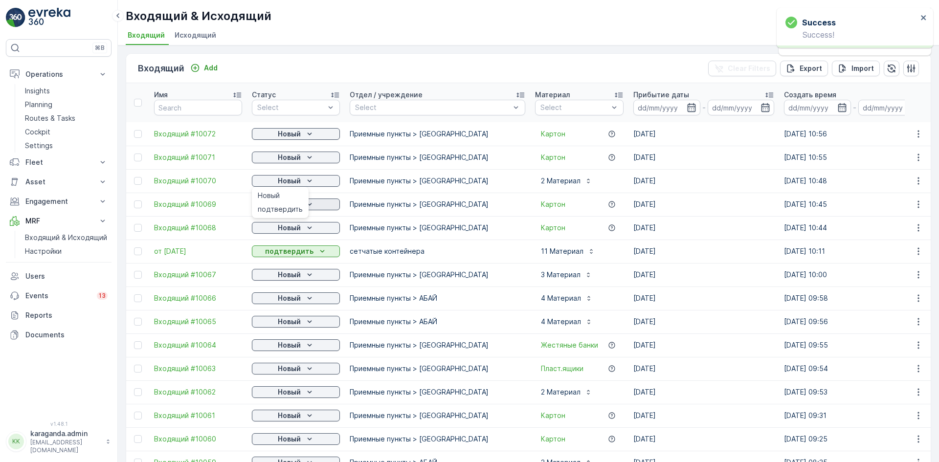
click at [294, 207] on span "подтвердить" at bounding box center [280, 209] width 45 height 10
click at [292, 233] on span "подтвердить" at bounding box center [280, 233] width 45 height 10
click at [303, 228] on div "Новый" at bounding box center [296, 228] width 80 height 10
click at [291, 257] on span "подтвердить" at bounding box center [280, 256] width 45 height 10
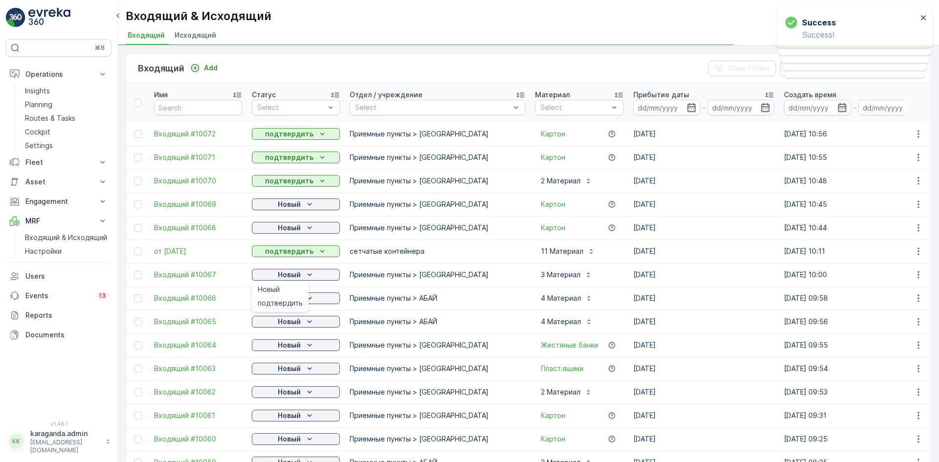
click at [288, 303] on span "подтвердить" at bounding box center [280, 303] width 45 height 10
click at [297, 303] on button "Новый" at bounding box center [296, 299] width 88 height 12
drag, startPoint x: 285, startPoint y: 326, endPoint x: 297, endPoint y: 324, distance: 12.9
click at [285, 326] on span "подтвердить" at bounding box center [280, 327] width 45 height 10
drag, startPoint x: 283, startPoint y: 348, endPoint x: 289, endPoint y: 348, distance: 5.4
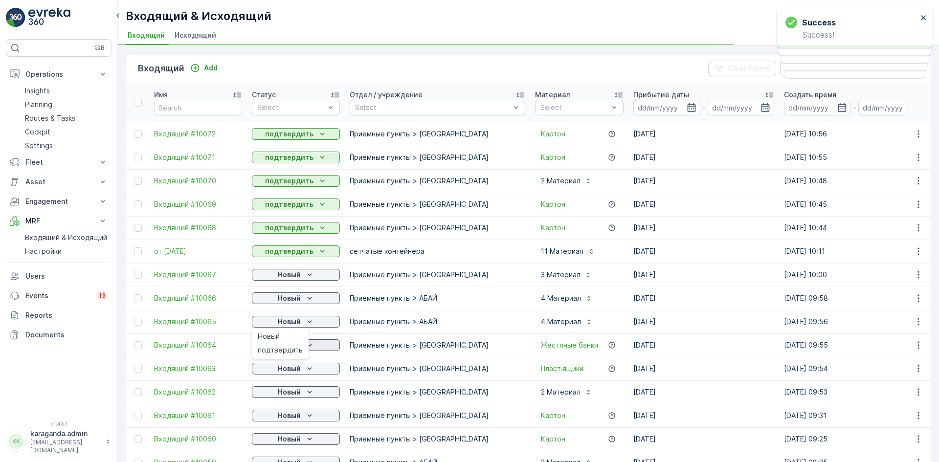
click at [283, 349] on span "подтвердить" at bounding box center [280, 350] width 45 height 10
click at [298, 346] on p "Новый" at bounding box center [289, 345] width 23 height 10
drag, startPoint x: 279, startPoint y: 372, endPoint x: 300, endPoint y: 369, distance: 21.2
click at [279, 373] on span "подтвердить" at bounding box center [280, 374] width 45 height 10
click at [306, 367] on icon "Новый" at bounding box center [310, 369] width 10 height 10
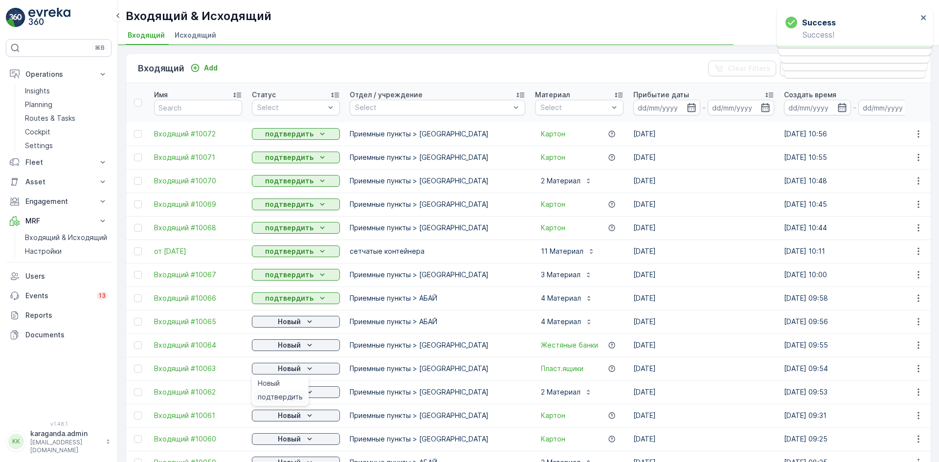
click at [287, 395] on span "подтвердить" at bounding box center [280, 397] width 45 height 10
click at [305, 396] on icon "Новый" at bounding box center [310, 392] width 10 height 10
click at [283, 417] on span "подтвердить" at bounding box center [280, 421] width 45 height 10
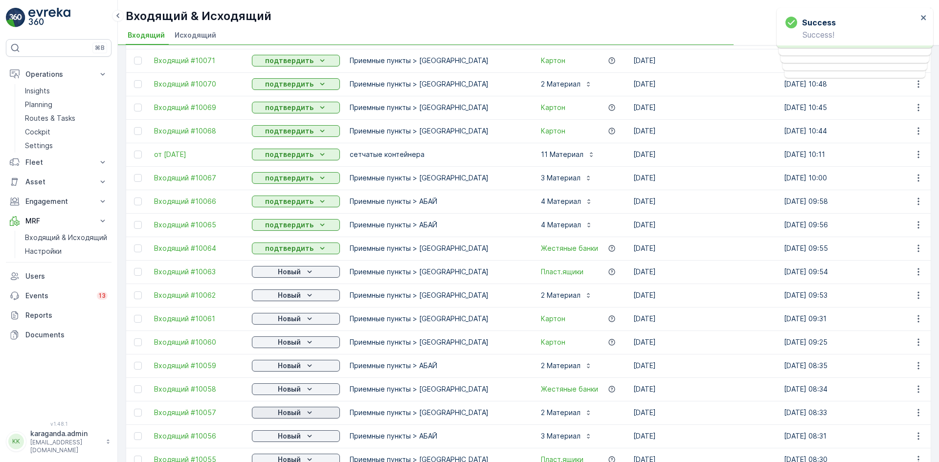
scroll to position [147, 0]
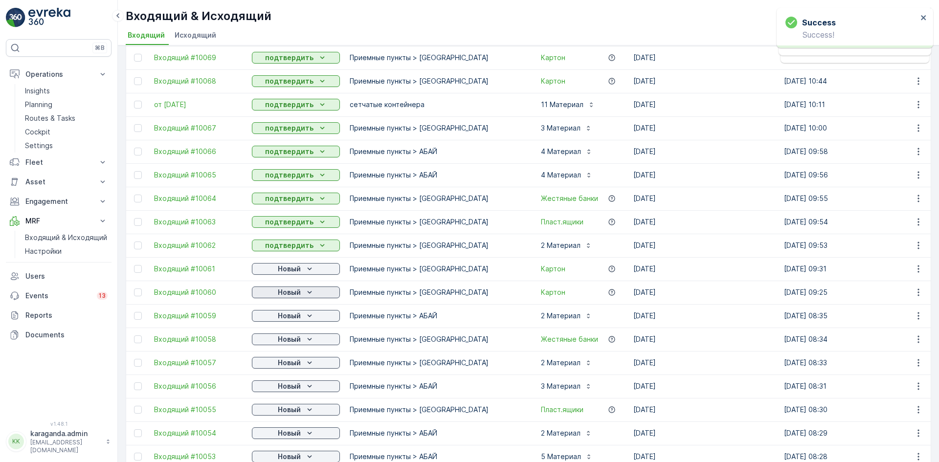
click at [305, 295] on icon "Новый" at bounding box center [310, 293] width 10 height 10
click at [288, 322] on span "подтвердить" at bounding box center [280, 321] width 45 height 10
click at [308, 317] on icon "Новый" at bounding box center [310, 316] width 10 height 10
click at [288, 345] on span "подтвердить" at bounding box center [280, 345] width 45 height 10
click at [306, 342] on icon "Новый" at bounding box center [310, 340] width 10 height 10
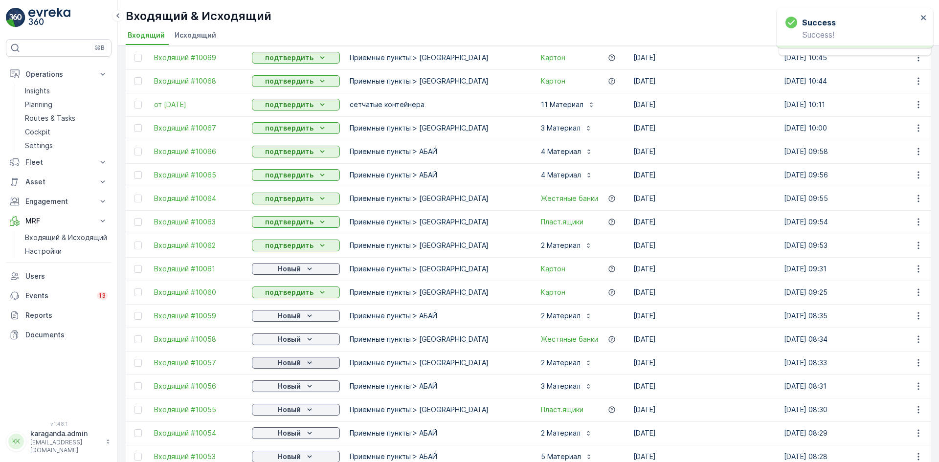
click at [309, 363] on icon "Новый" at bounding box center [310, 363] width 10 height 10
click at [290, 389] on span "подтвердить" at bounding box center [280, 391] width 45 height 10
click at [307, 388] on icon "Новый" at bounding box center [310, 387] width 10 height 10
drag, startPoint x: 289, startPoint y: 413, endPoint x: 302, endPoint y: 412, distance: 13.3
click at [289, 414] on span "подтвердить" at bounding box center [280, 415] width 45 height 10
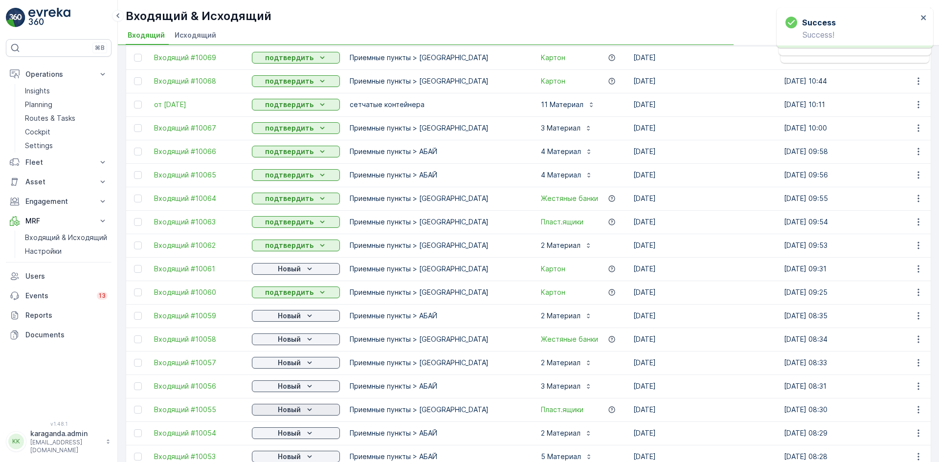
click at [306, 409] on icon "Новый" at bounding box center [310, 410] width 10 height 10
click at [280, 436] on span "подтвердить" at bounding box center [280, 438] width 45 height 10
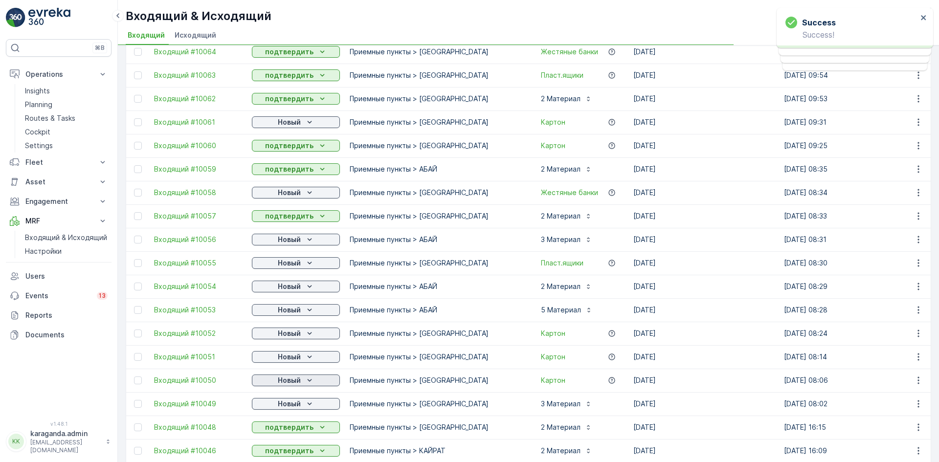
click at [312, 383] on icon "Новый" at bounding box center [310, 381] width 10 height 10
click at [293, 408] on span "подтвердить" at bounding box center [280, 409] width 45 height 10
click at [310, 402] on icon "Новый" at bounding box center [310, 404] width 10 height 10
click at [292, 428] on p "подтвердить" at bounding box center [289, 428] width 48 height 10
click at [308, 404] on icon "Новый" at bounding box center [309, 404] width 4 height 2
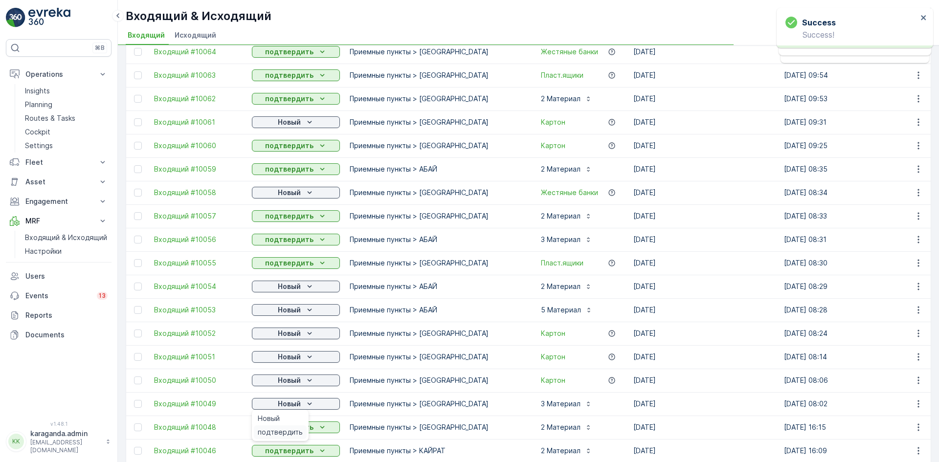
click at [277, 428] on span "подтвердить" at bounding box center [280, 433] width 45 height 10
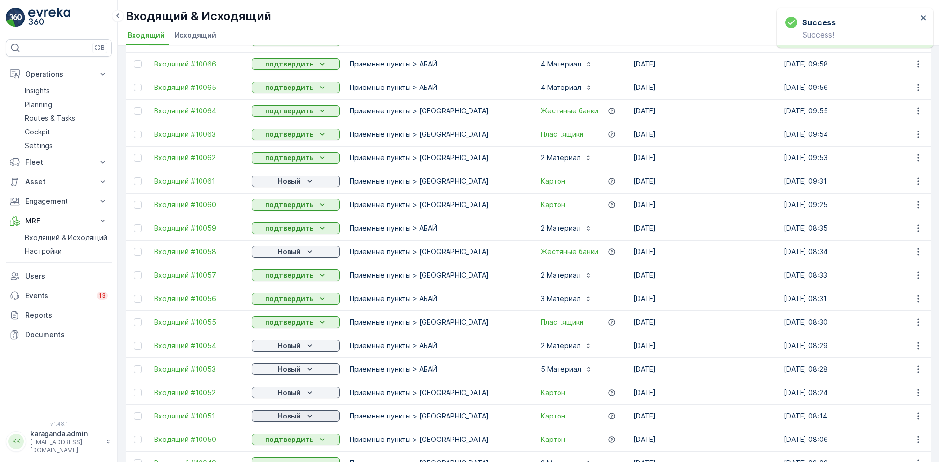
scroll to position [98, 0]
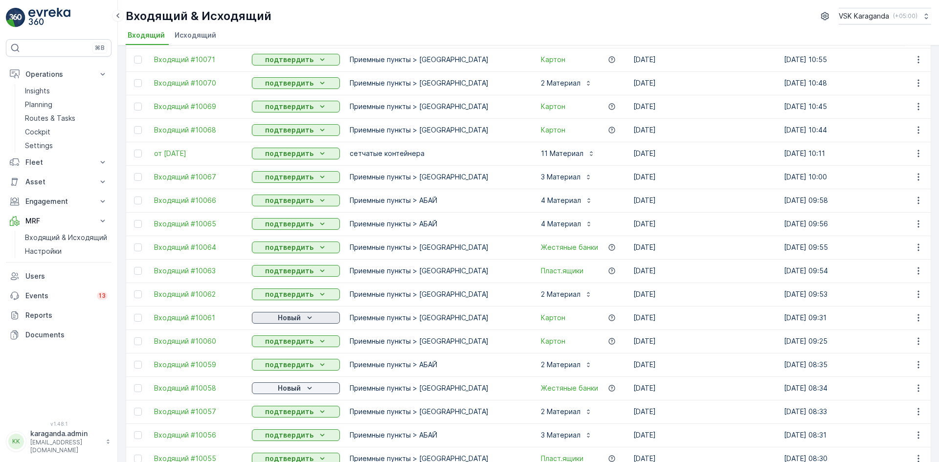
drag, startPoint x: 289, startPoint y: 316, endPoint x: 282, endPoint y: 322, distance: 9.3
click at [288, 316] on p "Новый" at bounding box center [289, 318] width 23 height 10
click at [272, 348] on span "подтвердить" at bounding box center [280, 346] width 45 height 10
click at [281, 384] on button "Новый" at bounding box center [296, 389] width 88 height 12
click at [276, 414] on span "подтвердить" at bounding box center [280, 417] width 45 height 10
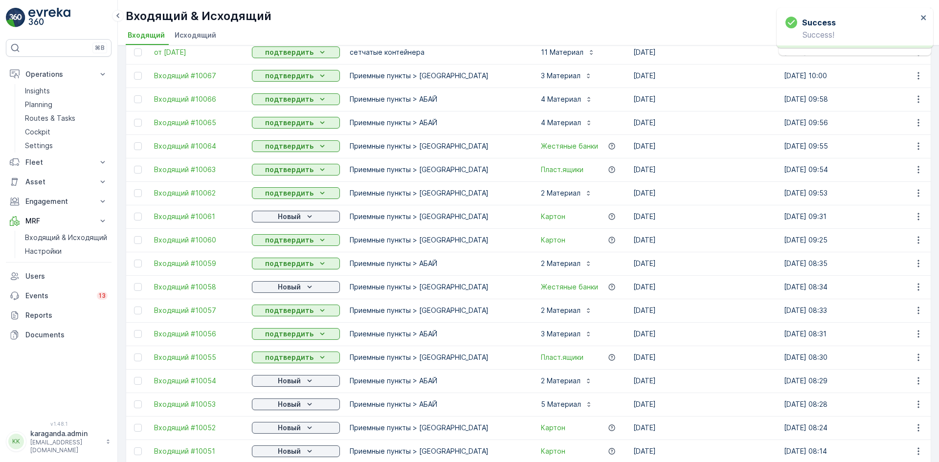
scroll to position [245, 0]
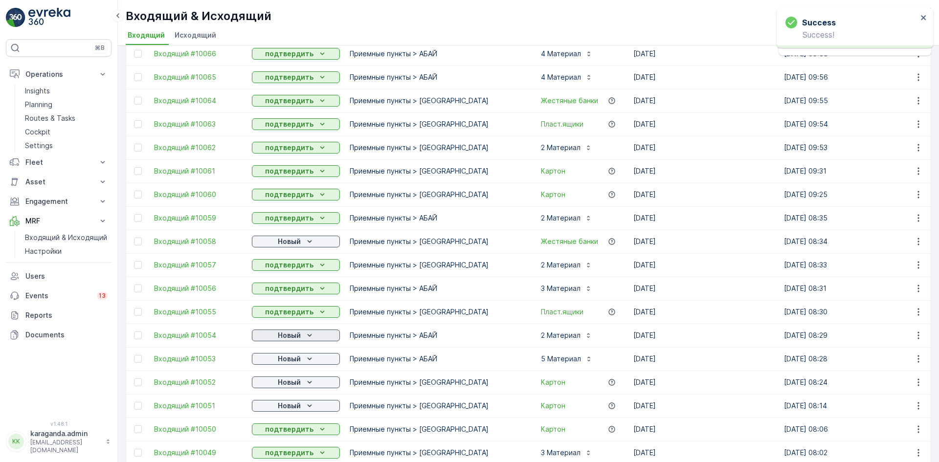
click at [285, 334] on p "Новый" at bounding box center [289, 336] width 23 height 10
click at [277, 362] on span "подтвердить" at bounding box center [280, 364] width 45 height 10
click at [288, 361] on p "Новый" at bounding box center [289, 359] width 23 height 10
drag, startPoint x: 276, startPoint y: 386, endPoint x: 284, endPoint y: 386, distance: 7.8
click at [276, 386] on span "подтвердить" at bounding box center [280, 388] width 45 height 10
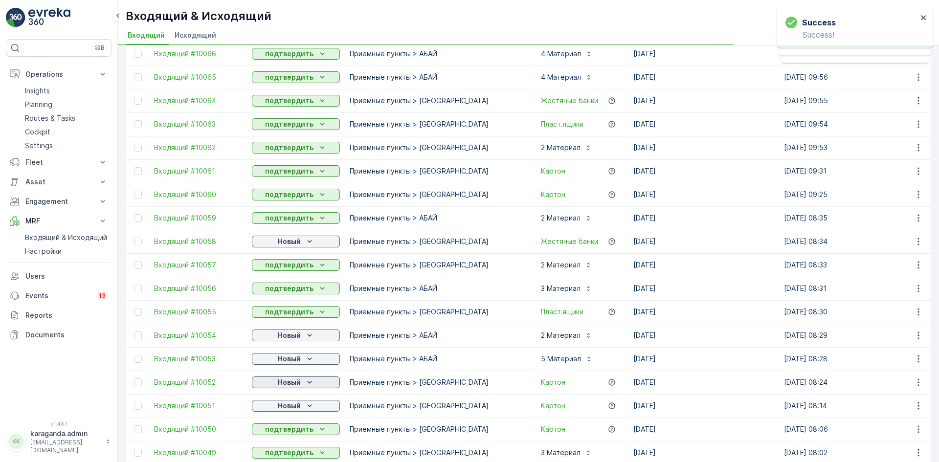
click at [295, 385] on p "Новый" at bounding box center [289, 383] width 23 height 10
click at [283, 412] on span "подтвердить" at bounding box center [280, 411] width 45 height 10
click at [299, 404] on p "Новый" at bounding box center [289, 406] width 23 height 10
click at [296, 403] on p "Новый" at bounding box center [289, 406] width 23 height 10
click at [286, 430] on span "подтвердить" at bounding box center [280, 435] width 45 height 10
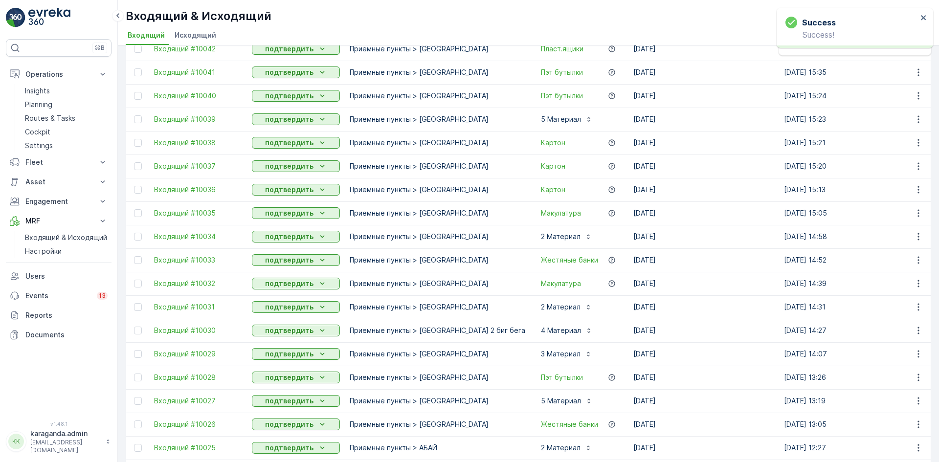
scroll to position [876, 0]
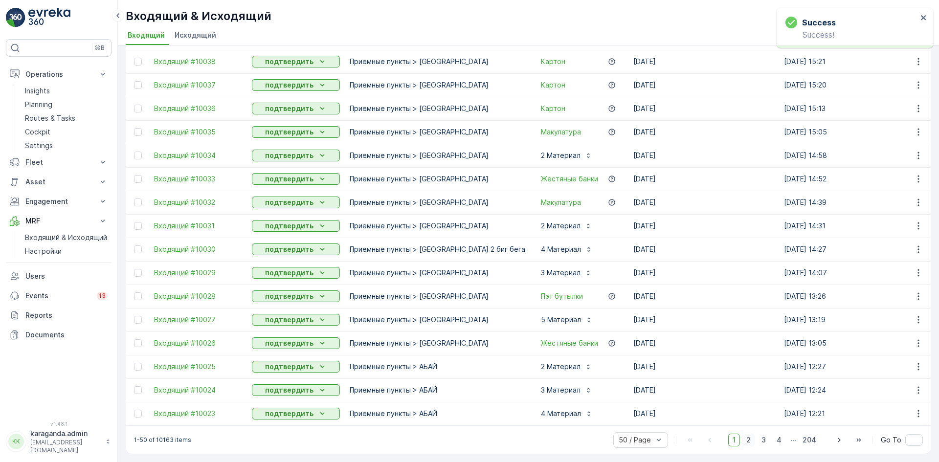
click at [746, 443] on span "2" at bounding box center [748, 440] width 13 height 13
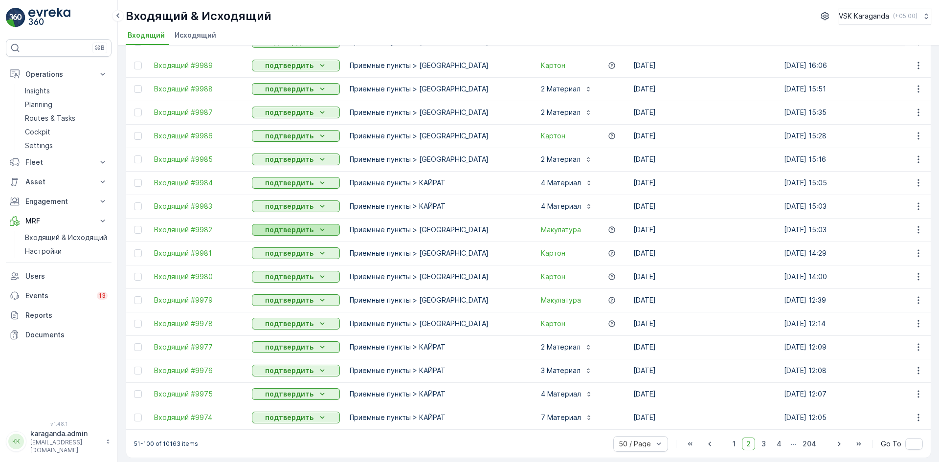
scroll to position [876, 0]
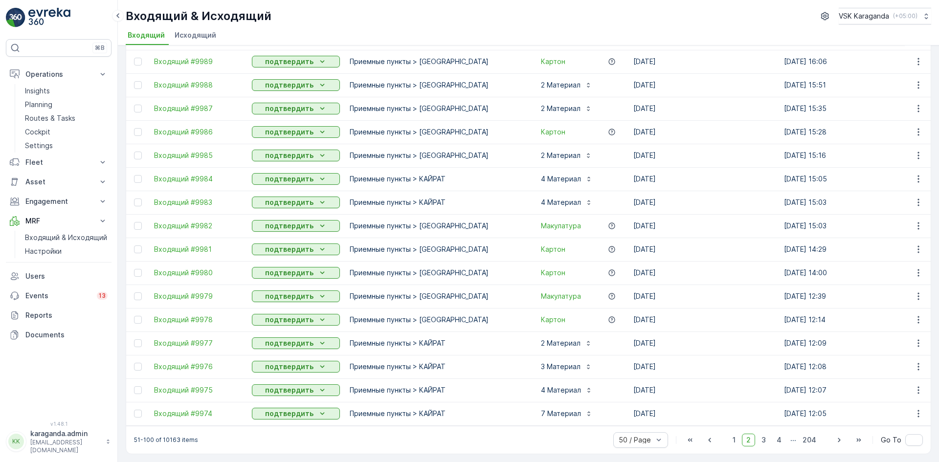
drag, startPoint x: 736, startPoint y: 441, endPoint x: 644, endPoint y: 462, distance: 94.8
click at [736, 441] on span "1" at bounding box center [734, 440] width 12 height 13
